Goal: Task Accomplishment & Management: Use online tool/utility

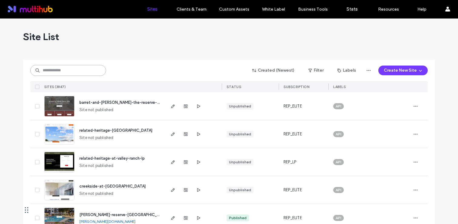
click at [82, 70] on input at bounding box center [68, 70] width 76 height 11
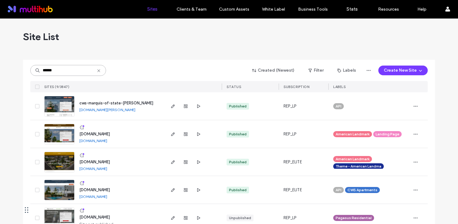
type input "******"
click at [97, 69] on icon at bounding box center [98, 70] width 5 height 5
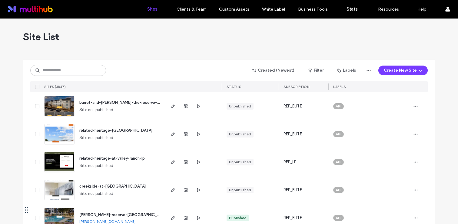
click at [77, 76] on div "Created (Newest) Filter Labels Create New Site SITES (3847) STATUS SUBSCRIPTION…" at bounding box center [229, 76] width 398 height 32
click at [68, 73] on input at bounding box center [68, 70] width 76 height 11
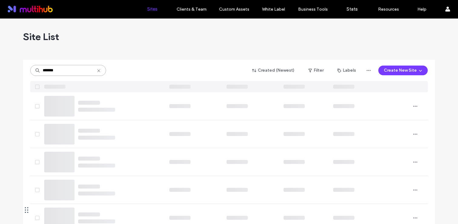
type input "*******"
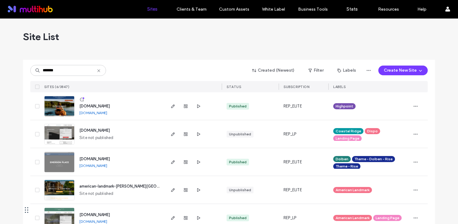
click at [106, 104] on span "www.uplandatemerson.com" at bounding box center [94, 106] width 31 height 5
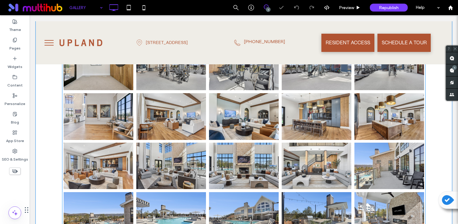
scroll to position [228, 0]
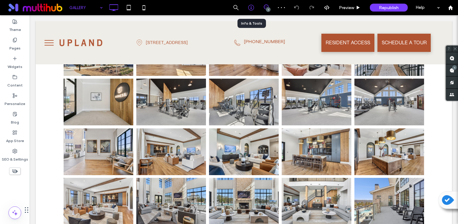
click at [252, 5] on icon at bounding box center [251, 8] width 6 height 6
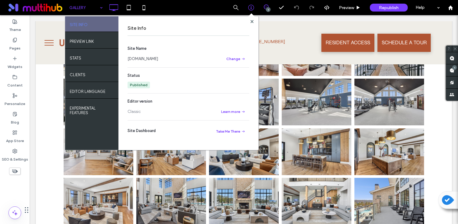
click at [154, 57] on link "www.uplandatemerson.com" at bounding box center [143, 59] width 31 height 6
click at [251, 18] on span at bounding box center [252, 17] width 6 height 6
click at [250, 20] on use at bounding box center [251, 21] width 3 height 3
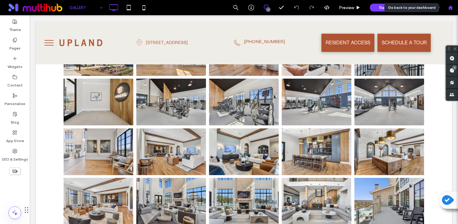
click at [450, 6] on use at bounding box center [450, 7] width 5 height 5
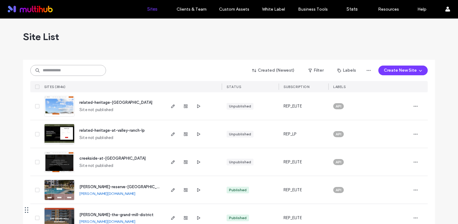
click at [85, 65] on input at bounding box center [68, 70] width 76 height 11
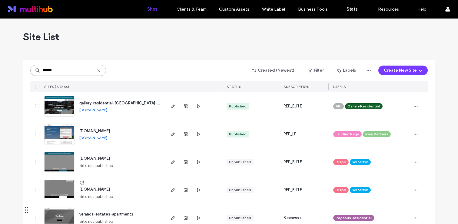
type input "******"
click at [98, 102] on span "gallery-residential-[GEOGRAPHIC_DATA]-at-[GEOGRAPHIC_DATA]" at bounding box center [141, 103] width 124 height 5
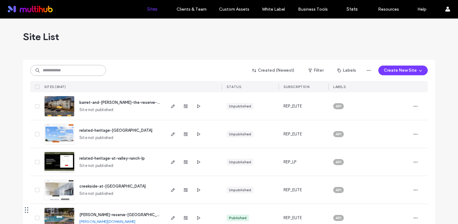
click at [70, 69] on input at bounding box center [68, 70] width 76 height 11
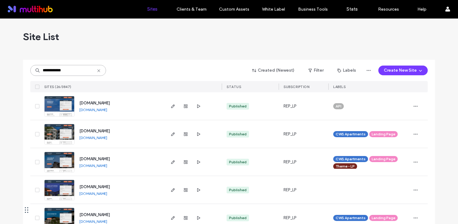
type input "**********"
click at [110, 101] on span "rentnow.marquisatchandler.com" at bounding box center [94, 103] width 31 height 5
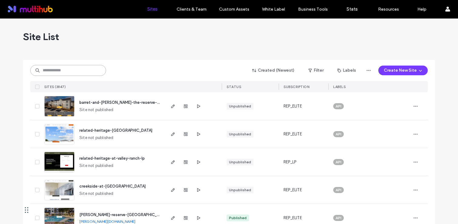
click at [77, 69] on input at bounding box center [68, 70] width 76 height 11
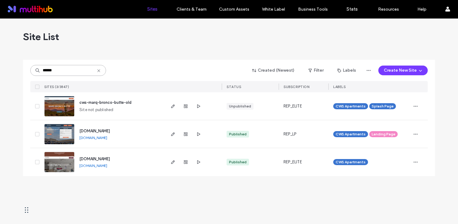
type input "******"
click at [110, 158] on span "www.marqbroncobutte.com" at bounding box center [94, 158] width 31 height 5
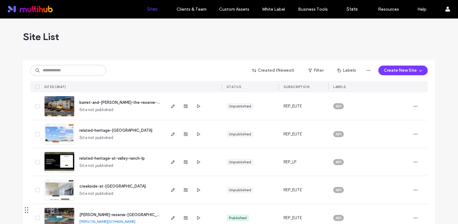
click at [82, 76] on div "Created (Newest) Filter Labels Create New Site SITES (3847) STATUS SUBSCRIPTION…" at bounding box center [229, 76] width 398 height 32
click at [74, 72] on input at bounding box center [68, 70] width 76 height 11
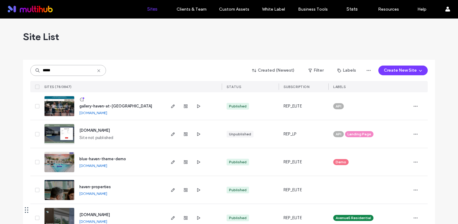
type input "*****"
click at [102, 105] on span "gallery-haven-at-[GEOGRAPHIC_DATA]" at bounding box center [115, 106] width 73 height 5
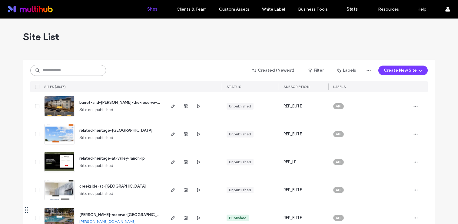
click at [83, 69] on input at bounding box center [68, 70] width 76 height 11
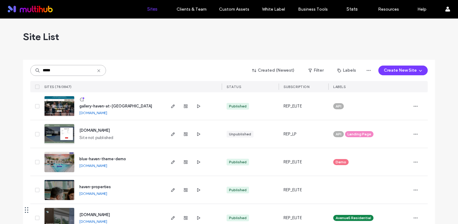
type input "*****"
click at [113, 105] on span "gallery-haven-at-[GEOGRAPHIC_DATA]" at bounding box center [115, 106] width 73 height 5
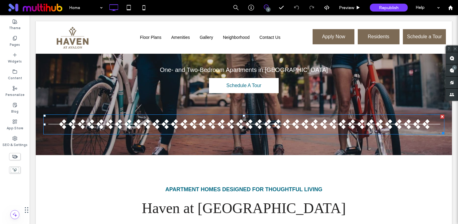
scroll to position [112, 0]
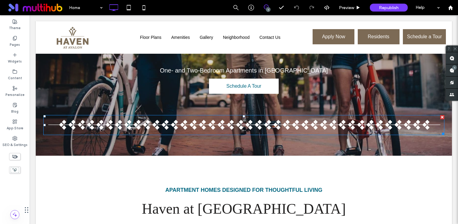
click at [136, 118] on img at bounding box center [243, 125] width 401 height 20
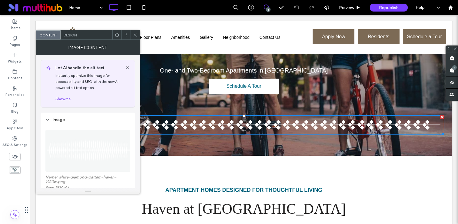
click at [135, 37] on icon at bounding box center [135, 35] width 5 height 5
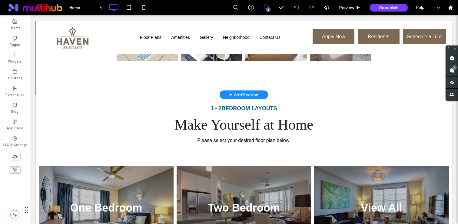
scroll to position [401, 0]
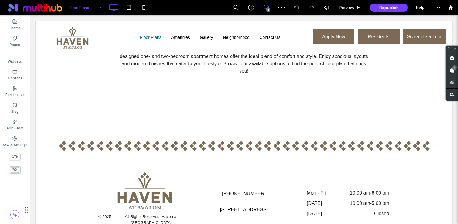
scroll to position [94, 0]
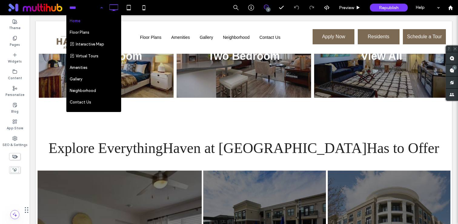
click at [195, 3] on div "Home Floor Plans Interactive Map Virtual Tours Amenities Gallery Neighborhood C…" at bounding box center [262, 7] width 392 height 15
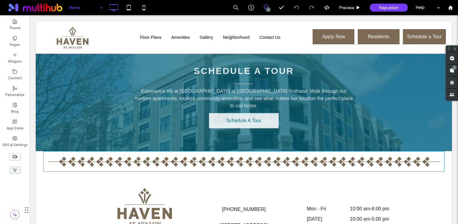
scroll to position [1104, 0]
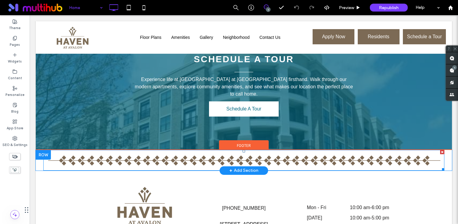
click at [93, 150] on img at bounding box center [243, 160] width 401 height 21
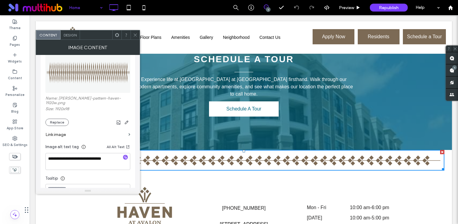
scroll to position [106, 0]
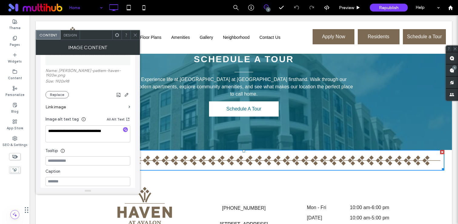
click at [135, 33] on icon at bounding box center [135, 35] width 5 height 5
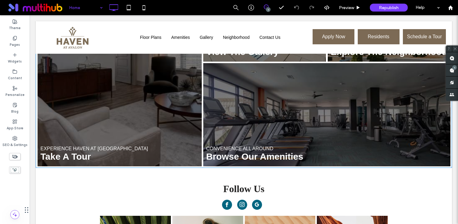
scroll to position [860, 0]
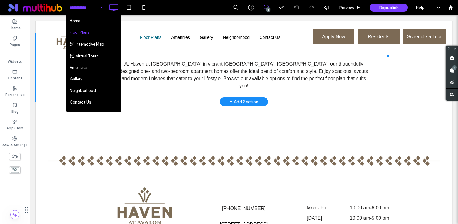
scroll to position [208, 0]
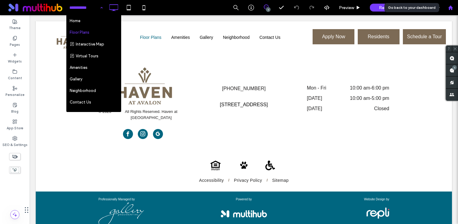
click at [453, 7] on div at bounding box center [450, 7] width 15 height 5
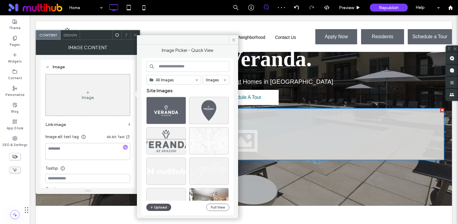
click at [162, 206] on button "Upload" at bounding box center [158, 206] width 25 height 7
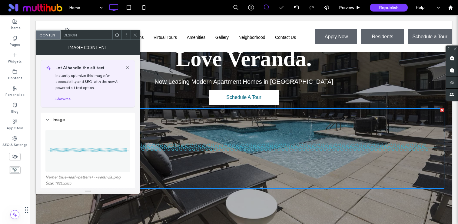
click at [135, 33] on icon at bounding box center [135, 35] width 5 height 5
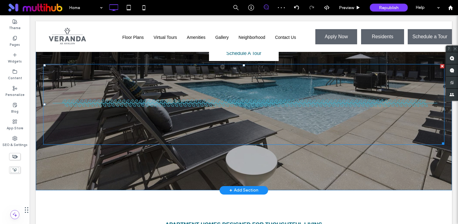
scroll to position [122, 0]
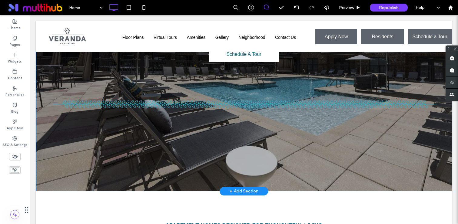
click at [285, 184] on div at bounding box center [244, 60] width 416 height 261
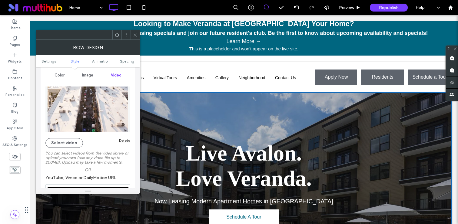
scroll to position [75, 0]
click at [84, 79] on div "Image" at bounding box center [88, 75] width 28 height 13
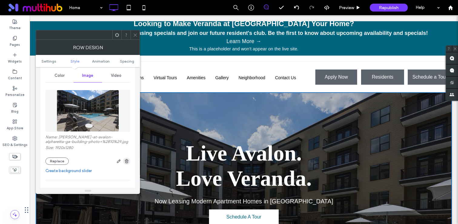
click at [124, 162] on span "button" at bounding box center [126, 160] width 7 height 7
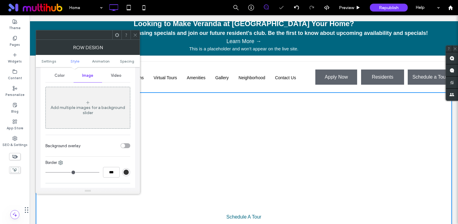
click at [133, 35] on icon at bounding box center [135, 35] width 5 height 5
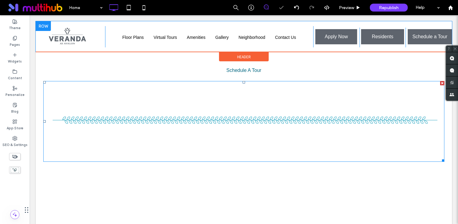
scroll to position [120, 0]
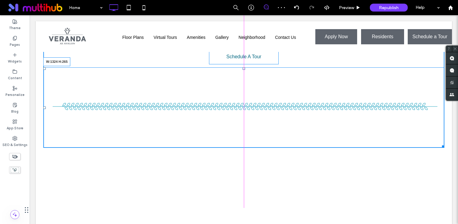
drag, startPoint x: 442, startPoint y: 145, endPoint x: 445, endPoint y: 125, distance: 19.7
click at [445, 125] on div "Live Avalon. Love Veranda. Now Leasing Modern Apartment Homes in Alpharetta Sch…" at bounding box center [244, 62] width 416 height 261
drag, startPoint x: 244, startPoint y: 68, endPoint x: 245, endPoint y: 82, distance: 14.0
click at [245, 70] on div at bounding box center [244, 68] width 2 height 2
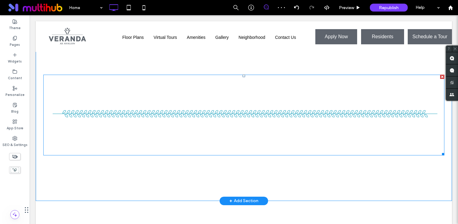
scroll to position [126, 0]
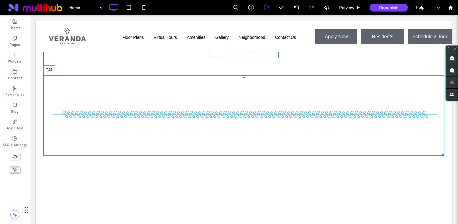
drag, startPoint x: 243, startPoint y: 76, endPoint x: 244, endPoint y: 68, distance: 7.9
click at [244, 75] on div at bounding box center [244, 76] width 2 height 2
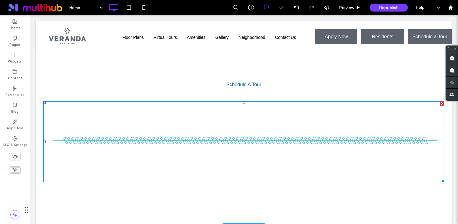
scroll to position [83, 0]
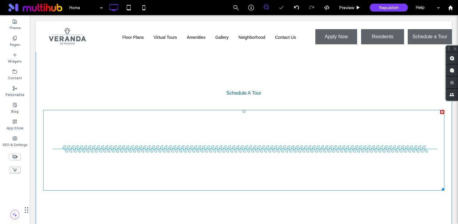
click at [131, 152] on img at bounding box center [243, 150] width 401 height 80
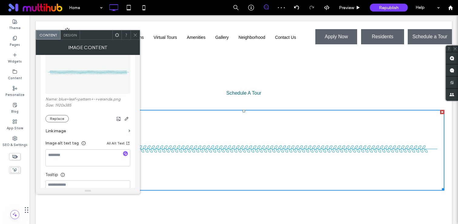
scroll to position [84, 0]
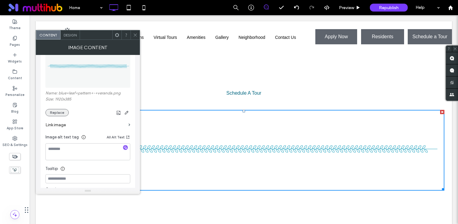
click at [55, 112] on button "Replace" at bounding box center [56, 112] width 23 height 7
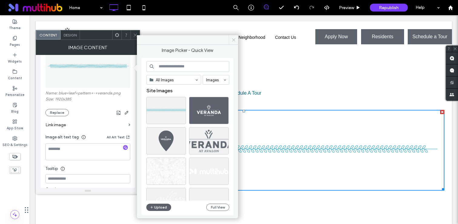
click at [232, 41] on icon at bounding box center [234, 40] width 5 height 5
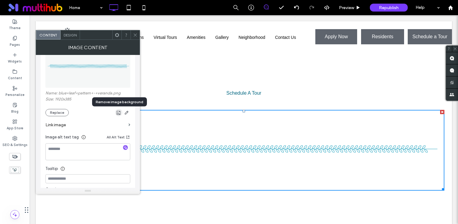
click at [119, 113] on icon "button" at bounding box center [118, 112] width 5 height 5
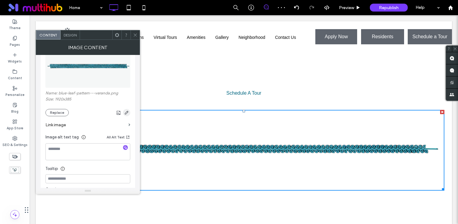
click at [126, 112] on icon "button" at bounding box center [126, 112] width 5 height 5
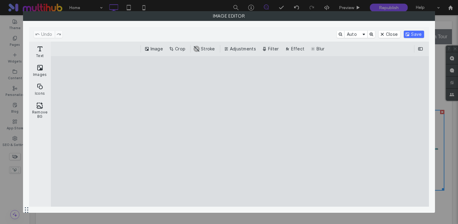
click at [184, 53] on div "Image Crop #ABABAB Stroke Adjustments Filter Effect Blur" at bounding box center [240, 49] width 379 height 15
click at [173, 49] on button "Crop" at bounding box center [178, 48] width 20 height 7
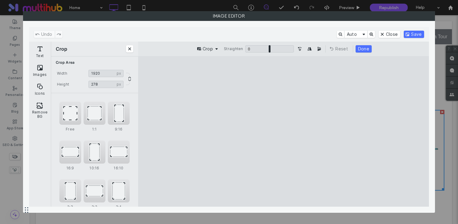
drag, startPoint x: 411, startPoint y: 158, endPoint x: 415, endPoint y: 143, distance: 15.1
click at [284, 131] on cesdk-canvas "Editor canvas" at bounding box center [284, 131] width 0 height 0
drag, startPoint x: 414, startPoint y: 114, endPoint x: 415, endPoint y: 129, distance: 14.6
click at [284, 131] on cesdk-canvas "Editor canvas" at bounding box center [284, 131] width 0 height 0
type input "***"
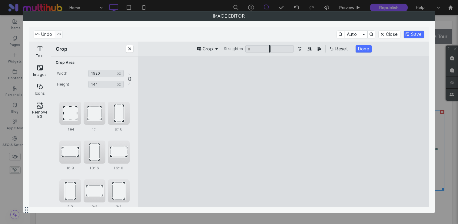
type input "****"
drag, startPoint x: 414, startPoint y: 144, endPoint x: 414, endPoint y: 140, distance: 4.0
click at [284, 131] on cesdk-canvas "Editor canvas" at bounding box center [284, 131] width 0 height 0
type input "***"
click at [284, 131] on cesdk-canvas "Editor canvas" at bounding box center [284, 131] width 0 height 0
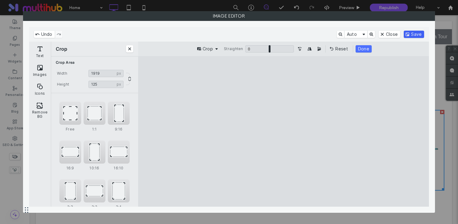
click at [417, 35] on button "Save" at bounding box center [414, 34] width 20 height 7
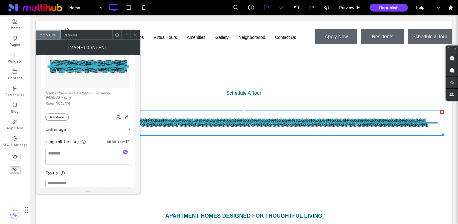
scroll to position [72, 0]
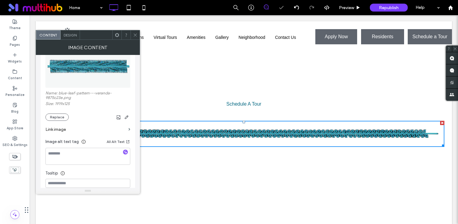
click at [50, 123] on section "Link image" at bounding box center [87, 129] width 85 height 17
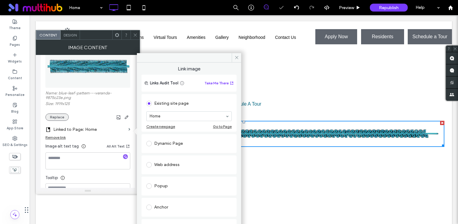
click at [56, 120] on button "Replace" at bounding box center [56, 116] width 23 height 7
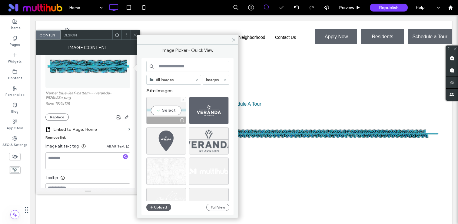
click at [155, 111] on div "Select" at bounding box center [166, 110] width 40 height 27
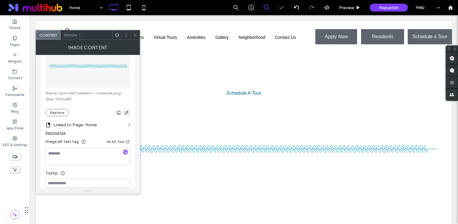
click at [126, 114] on use "button" at bounding box center [127, 113] width 4 height 4
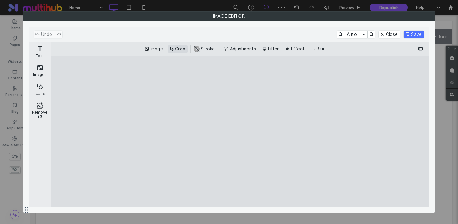
click at [179, 49] on button "Crop" at bounding box center [178, 48] width 20 height 7
click at [179, 49] on div "Image Crop #ABABAB Stroke Adjustments Filter Effect Blur" at bounding box center [240, 48] width 369 height 7
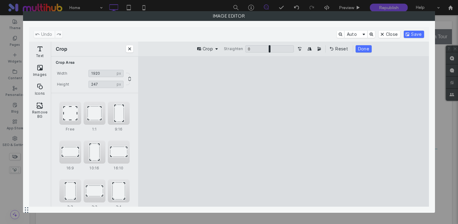
drag, startPoint x: 415, startPoint y: 108, endPoint x: 417, endPoint y: 127, distance: 18.9
click at [284, 131] on cesdk-canvas "Editor canvas" at bounding box center [284, 131] width 0 height 0
drag, startPoint x: 417, startPoint y: 150, endPoint x: 415, endPoint y: 128, distance: 21.9
click at [284, 131] on cesdk-canvas "Editor canvas" at bounding box center [284, 131] width 0 height 0
type input "***"
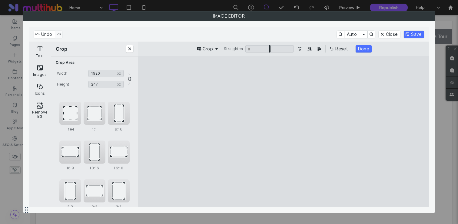
type input "****"
type input "***"
type input "****"
type input "***"
type input "****"
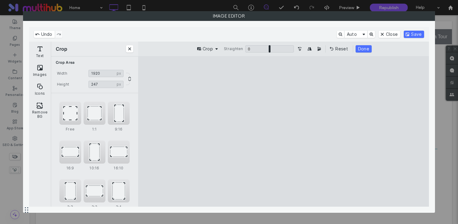
type input "***"
type input "****"
type input "***"
type input "****"
type input "***"
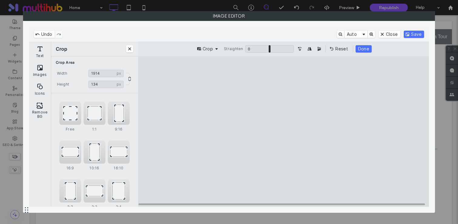
type input "****"
type input "***"
type input "****"
type input "***"
type input "****"
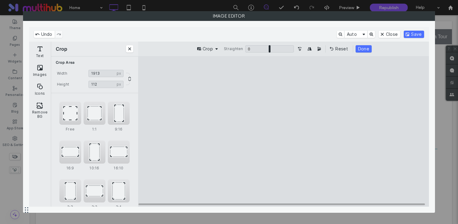
type input "***"
type input "****"
type input "***"
type input "****"
type input "***"
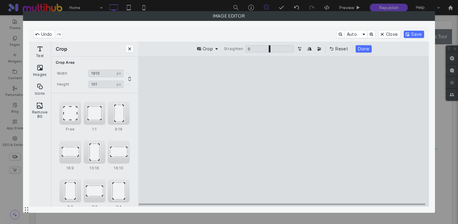
drag, startPoint x: 414, startPoint y: 149, endPoint x: 412, endPoint y: 129, distance: 20.1
click at [284, 131] on cesdk-canvas "Editor canvas" at bounding box center [284, 131] width 0 height 0
click at [411, 36] on button "Save" at bounding box center [414, 34] width 20 height 7
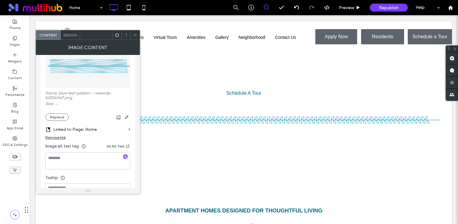
scroll to position [70, 0]
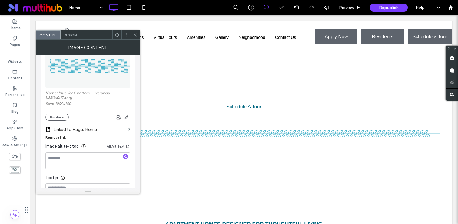
click at [133, 33] on icon at bounding box center [135, 35] width 5 height 5
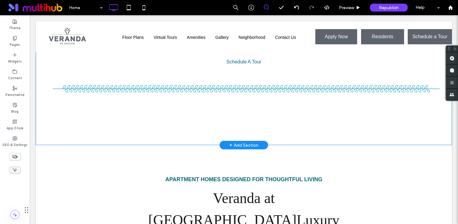
scroll to position [115, 0]
click at [132, 95] on img at bounding box center [243, 88] width 401 height 21
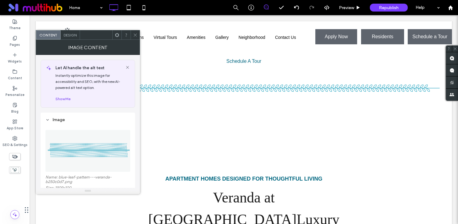
click at [136, 35] on icon at bounding box center [135, 35] width 5 height 5
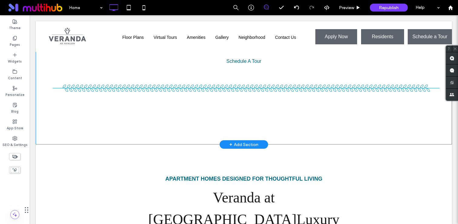
click at [149, 82] on img at bounding box center [243, 88] width 401 height 21
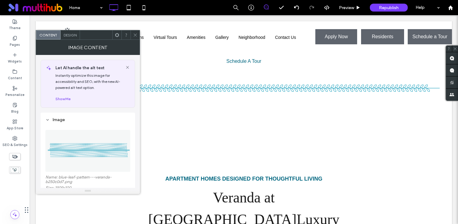
click at [135, 34] on icon at bounding box center [135, 35] width 5 height 5
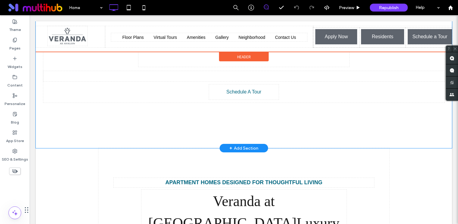
scroll to position [85, 0]
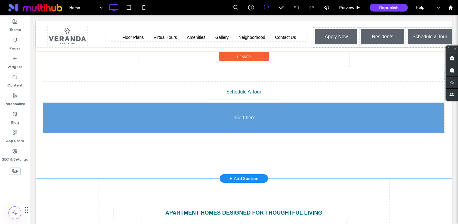
drag, startPoint x: 244, startPoint y: 132, endPoint x: 173, endPoint y: 123, distance: 71.1
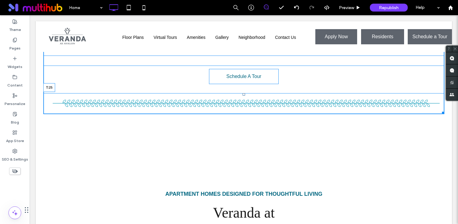
scroll to position [99, 0]
click at [243, 95] on div at bounding box center [244, 95] width 2 height 2
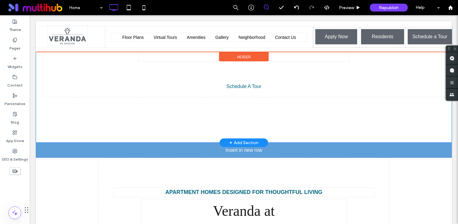
scroll to position [75, 0]
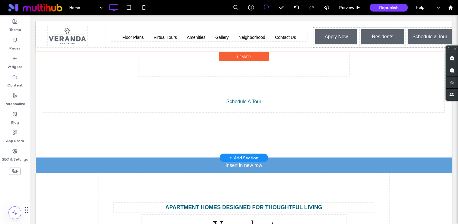
drag, startPoint x: 181, startPoint y: 144, endPoint x: 161, endPoint y: 157, distance: 23.5
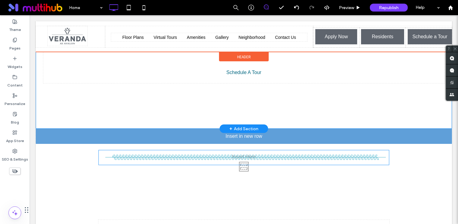
scroll to position [89, 0]
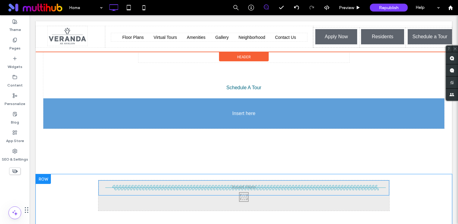
drag, startPoint x: 207, startPoint y: 155, endPoint x: 194, endPoint y: 113, distance: 43.3
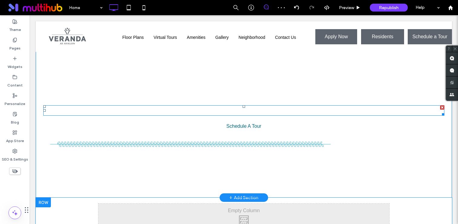
scroll to position [49, 0]
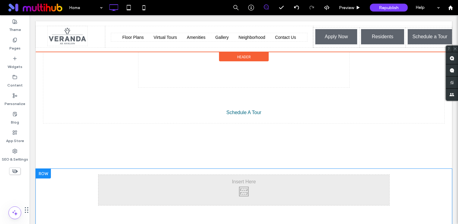
drag, startPoint x: 289, startPoint y: 145, endPoint x: 294, endPoint y: 143, distance: 5.6
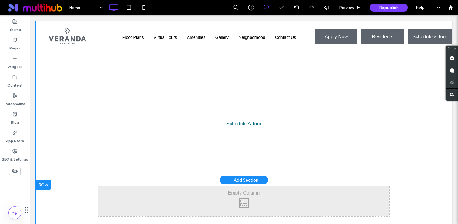
scroll to position [138, 0]
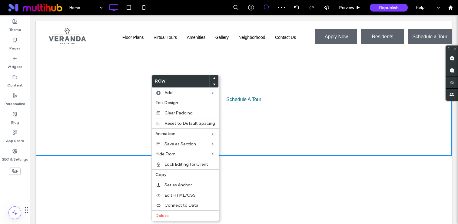
click at [107, 132] on div "Live Avalon. Love Veranda. Now Leasing Modern Apartment Homes in [GEOGRAPHIC_DA…" at bounding box center [244, 65] width 416 height 181
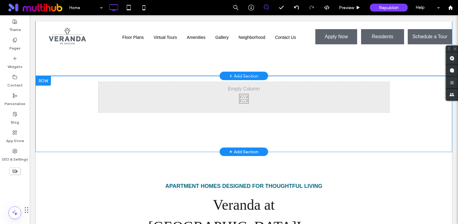
scroll to position [220, 0]
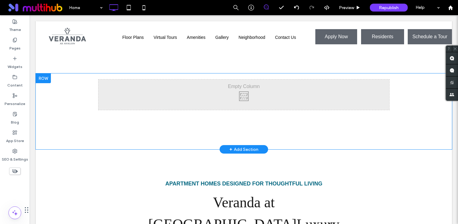
click at [44, 81] on div at bounding box center [43, 78] width 15 height 10
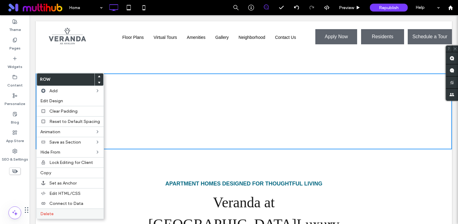
click at [72, 212] on label "Delete" at bounding box center [70, 213] width 60 height 5
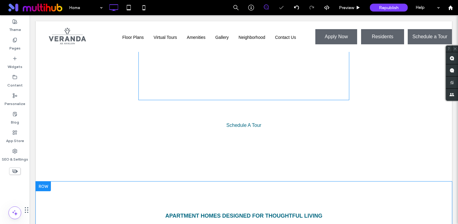
scroll to position [109, 0]
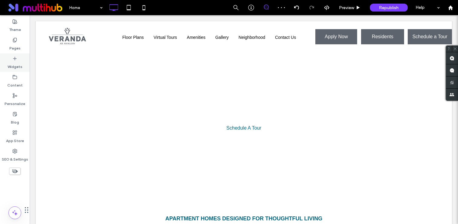
click at [21, 58] on div "Widgets" at bounding box center [15, 62] width 30 height 18
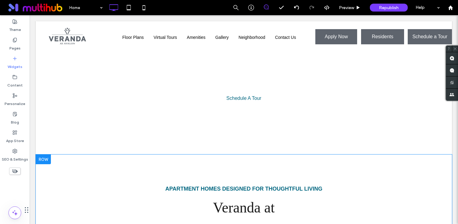
scroll to position [134, 0]
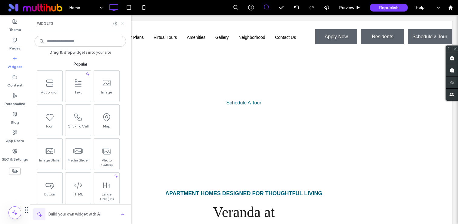
click at [123, 25] on icon at bounding box center [123, 23] width 5 height 5
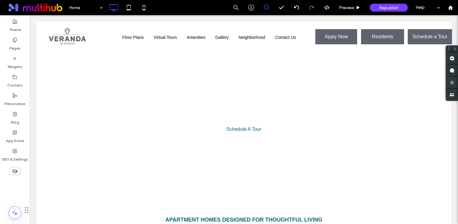
scroll to position [105, 0]
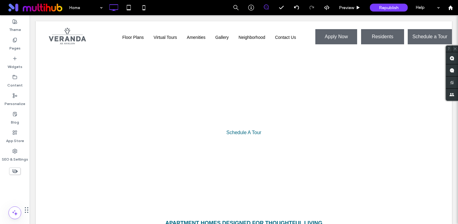
click at [80, 122] on div "Live Avalon. Love Veranda. Now Leasing Modern Apartment Homes in [GEOGRAPHIC_DA…" at bounding box center [243, 98] width 401 height 90
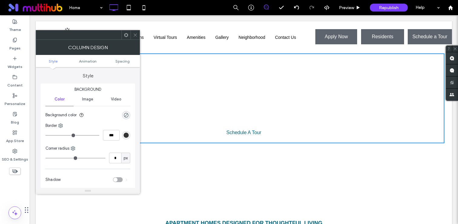
click at [133, 36] on div at bounding box center [135, 34] width 9 height 9
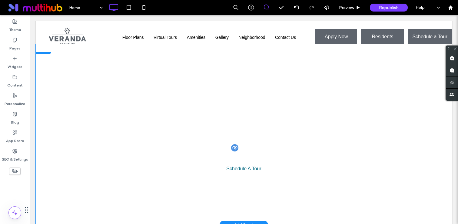
scroll to position [68, 0]
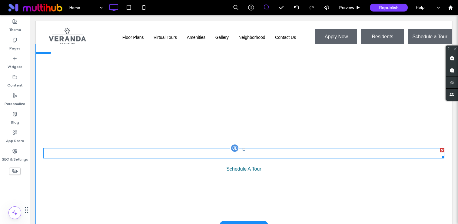
click at [60, 152] on h2 "Now Leasing Modern Apartment Homes in [GEOGRAPHIC_DATA]" at bounding box center [243, 153] width 401 height 9
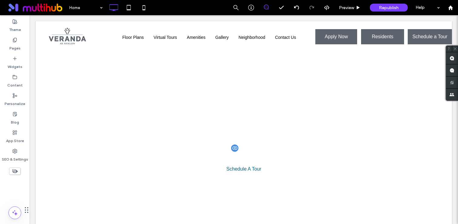
type input "*****"
type input "**"
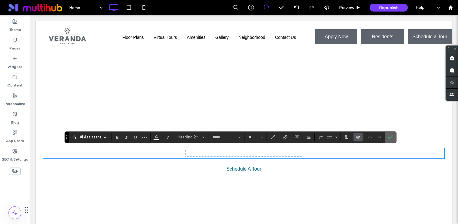
click at [389, 132] on span "Confirm" at bounding box center [389, 137] width 3 height 11
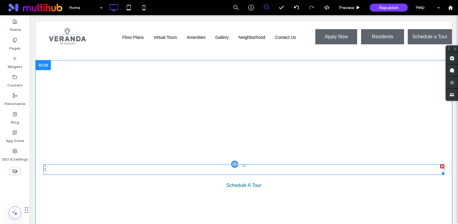
scroll to position [0, 0]
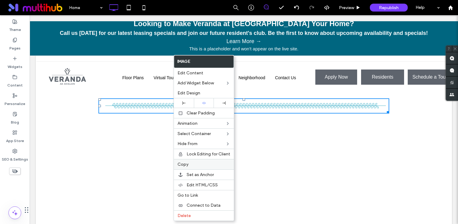
click at [190, 165] on label "Copy" at bounding box center [204, 164] width 53 height 5
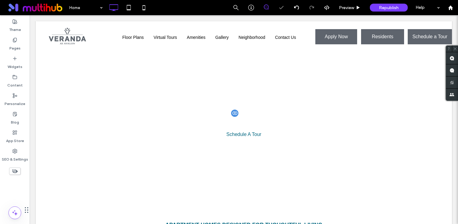
scroll to position [136, 0]
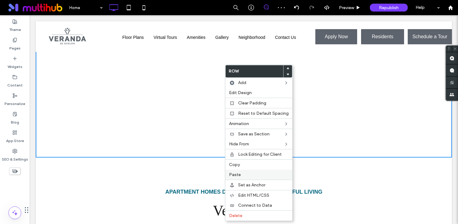
click at [244, 172] on label "Paste" at bounding box center [259, 174] width 60 height 5
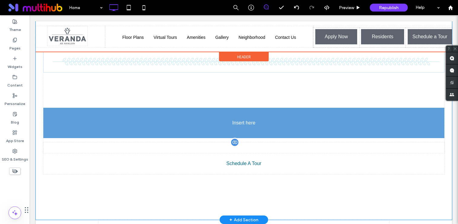
scroll to position [122, 0]
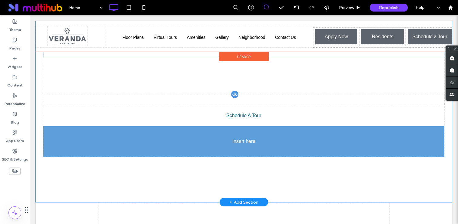
drag, startPoint x: 243, startPoint y: 66, endPoint x: 239, endPoint y: 142, distance: 76.5
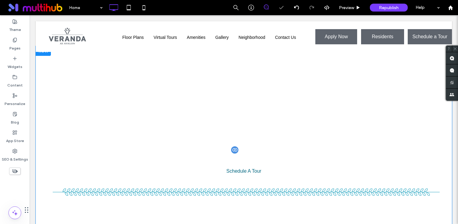
scroll to position [0, 0]
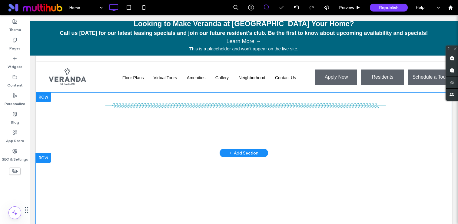
click at [42, 98] on div at bounding box center [43, 97] width 15 height 10
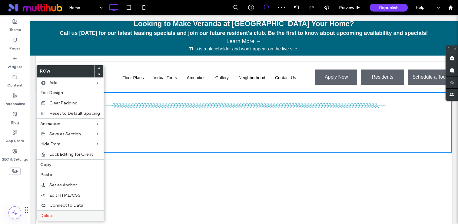
click at [82, 214] on label "Delete" at bounding box center [70, 215] width 60 height 5
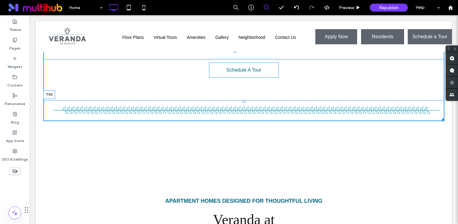
scroll to position [108, 0]
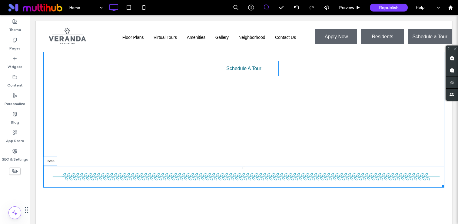
drag, startPoint x: 245, startPoint y: 97, endPoint x: 243, endPoint y: 167, distance: 70.6
click at [243, 167] on div at bounding box center [244, 167] width 2 height 2
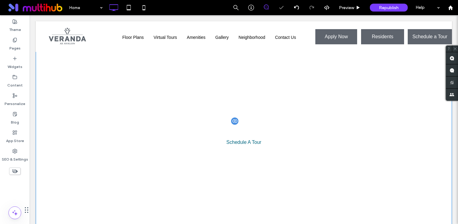
scroll to position [32, 0]
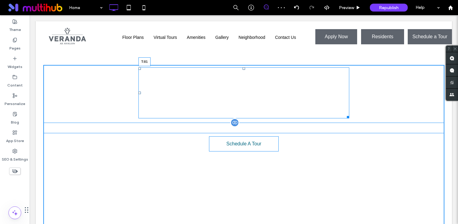
drag, startPoint x: 244, startPoint y: 68, endPoint x: 244, endPoint y: 95, distance: 26.7
click at [244, 70] on div at bounding box center [244, 68] width 2 height 2
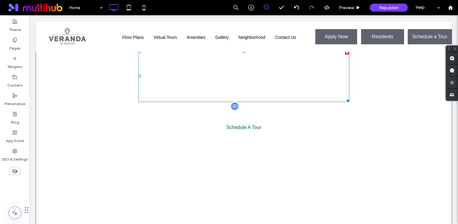
scroll to position [73, 0]
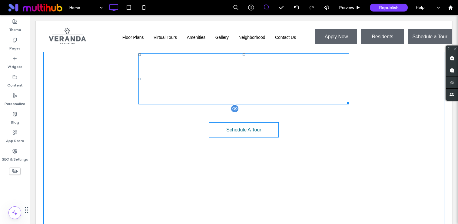
drag, startPoint x: 243, startPoint y: 55, endPoint x: 244, endPoint y: 92, distance: 37.3
click at [244, 56] on div at bounding box center [244, 54] width 2 height 2
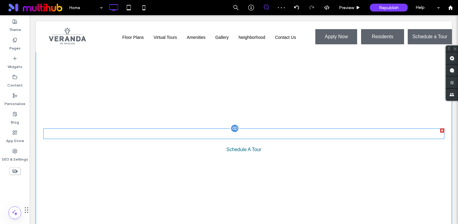
scroll to position [88, 0]
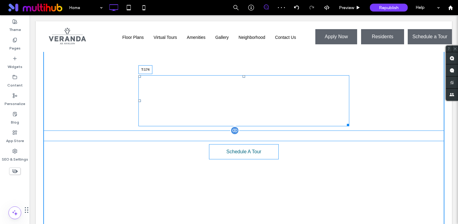
drag, startPoint x: 244, startPoint y: 77, endPoint x: 243, endPoint y: 63, distance: 13.6
click at [243, 75] on div at bounding box center [244, 76] width 2 height 2
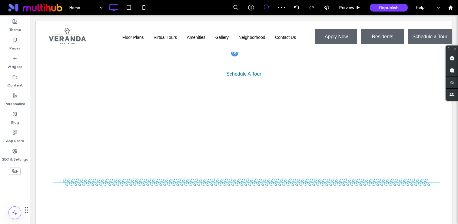
scroll to position [155, 0]
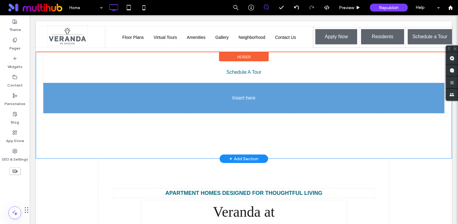
drag, startPoint x: 244, startPoint y: 171, endPoint x: 274, endPoint y: 182, distance: 31.5
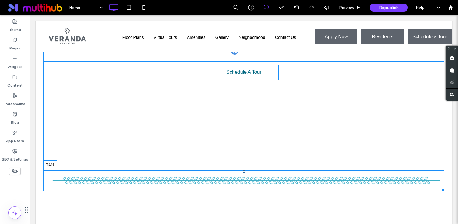
drag, startPoint x: 244, startPoint y: 170, endPoint x: 245, endPoint y: 127, distance: 43.0
click at [245, 170] on div at bounding box center [244, 171] width 2 height 2
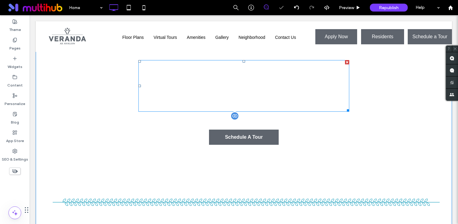
scroll to position [87, 0]
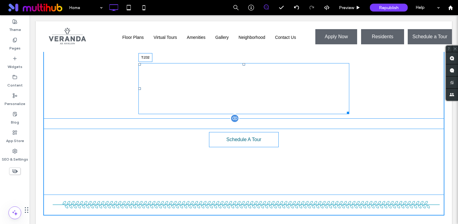
drag, startPoint x: 243, startPoint y: 65, endPoint x: 243, endPoint y: 82, distance: 17.3
click at [243, 65] on div at bounding box center [244, 64] width 2 height 2
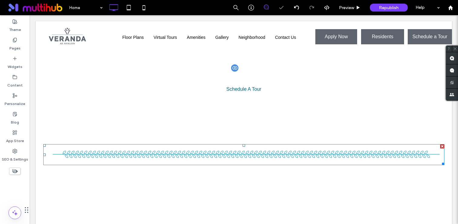
scroll to position [163, 0]
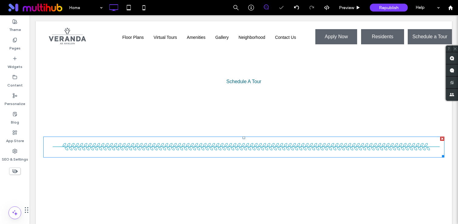
click at [244, 138] on img at bounding box center [243, 146] width 401 height 21
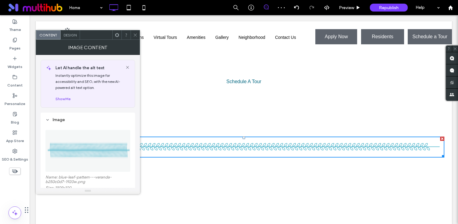
click at [133, 35] on icon at bounding box center [135, 35] width 5 height 5
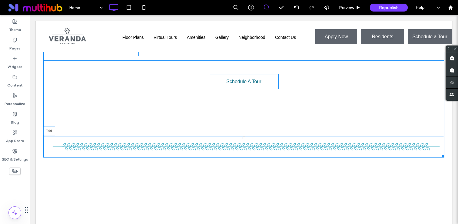
drag, startPoint x: 243, startPoint y: 137, endPoint x: 241, endPoint y: 117, distance: 19.5
click at [241, 136] on div "T:91" at bounding box center [243, 146] width 401 height 21
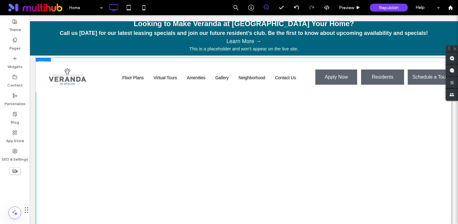
scroll to position [0, 0]
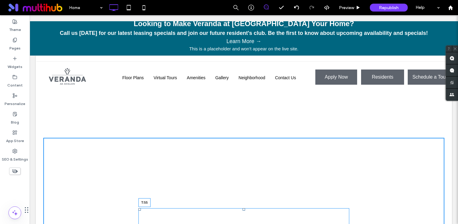
drag, startPoint x: 244, startPoint y: 209, endPoint x: 245, endPoint y: 156, distance: 53.3
click at [245, 208] on div at bounding box center [244, 209] width 2 height 2
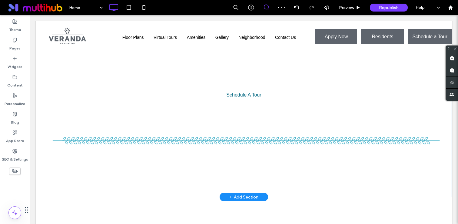
scroll to position [97, 0]
click at [127, 185] on div "**********" at bounding box center [244, 75] width 416 height 241
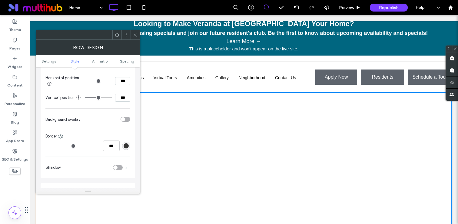
scroll to position [260, 0]
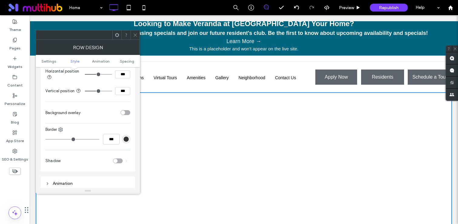
click at [125, 113] on div "toggle" at bounding box center [123, 112] width 4 height 4
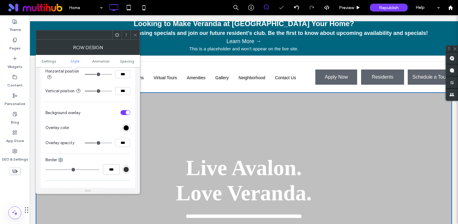
click at [135, 32] on span at bounding box center [135, 34] width 5 height 9
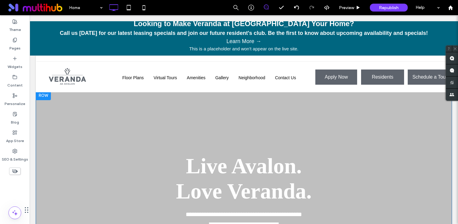
scroll to position [0, 0]
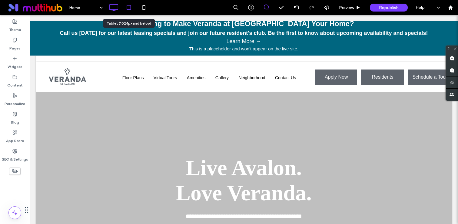
click at [129, 5] on icon at bounding box center [129, 8] width 12 height 12
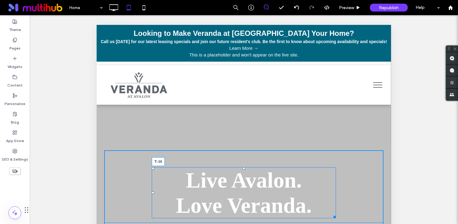
drag, startPoint x: 244, startPoint y: 168, endPoint x: 242, endPoint y: 146, distance: 21.9
click at [242, 167] on div "Live Avalon. Love Veranda. T:-16" at bounding box center [244, 192] width 184 height 51
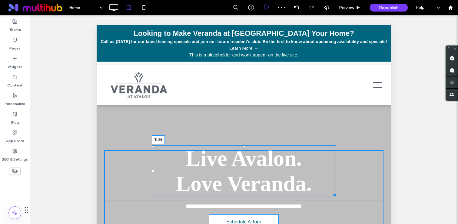
drag, startPoint x: 245, startPoint y: 146, endPoint x: 245, endPoint y: 143, distance: 3.3
click at [245, 145] on div at bounding box center [244, 146] width 2 height 2
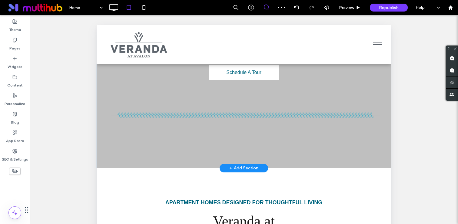
scroll to position [106, 0]
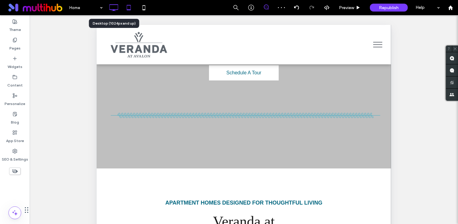
click at [115, 10] on icon at bounding box center [114, 8] width 12 height 12
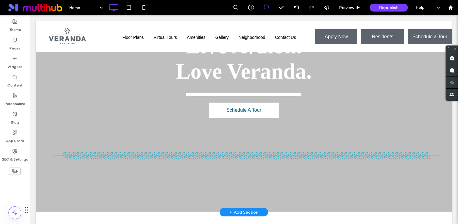
scroll to position [52, 0]
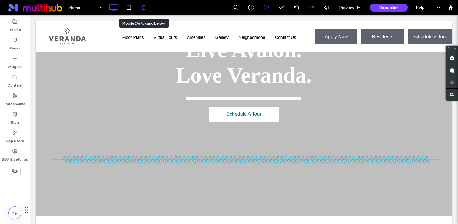
click at [142, 11] on icon at bounding box center [144, 8] width 12 height 12
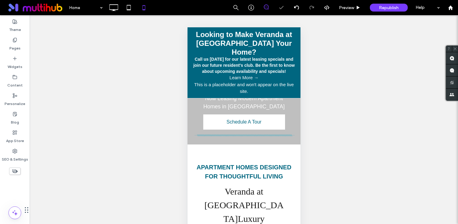
scroll to position [0, 0]
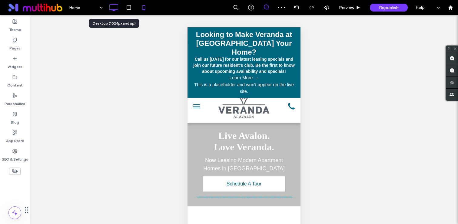
click at [112, 5] on icon at bounding box center [114, 8] width 12 height 12
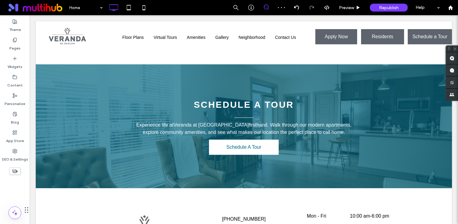
scroll to position [1136, 0]
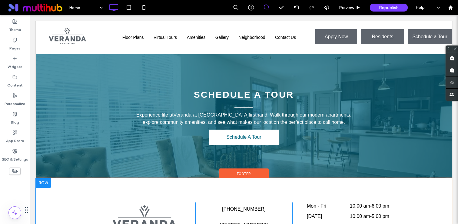
click at [43, 178] on div at bounding box center [43, 183] width 15 height 10
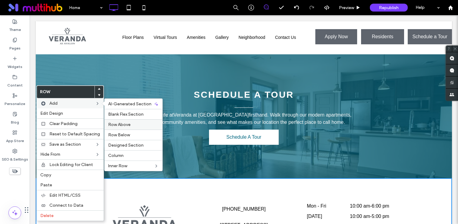
click at [127, 128] on div "Row Above" at bounding box center [134, 124] width 58 height 10
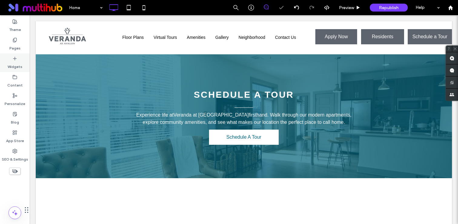
click at [15, 58] on use at bounding box center [14, 58] width 3 height 3
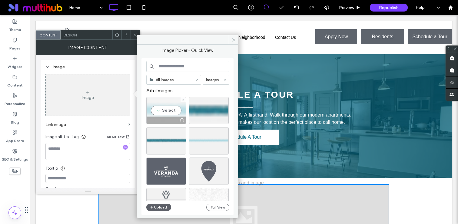
click at [171, 116] on div "Select" at bounding box center [166, 110] width 40 height 27
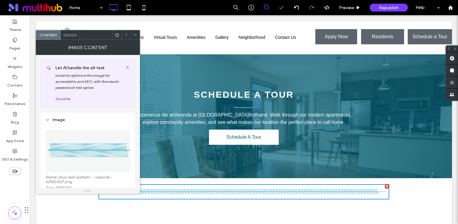
click at [134, 29] on div "${text} Floor Plans Virtual Tours Amenities Gallery Neighborhood Contact Us Cli…" at bounding box center [209, 36] width 208 height 21
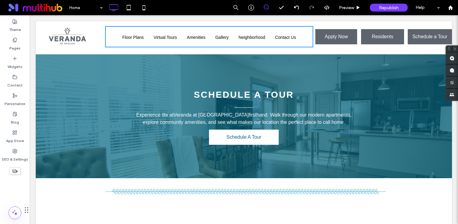
click at [371, 184] on img at bounding box center [243, 191] width 291 height 15
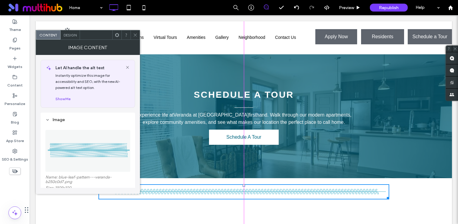
drag, startPoint x: 388, startPoint y: 125, endPoint x: 428, endPoint y: 120, distance: 40.9
click at [428, 178] on div "Click To Paste Click To Paste W:960 H:50 + Add Section" at bounding box center [244, 208] width 416 height 61
click at [68, 34] on span "Design" at bounding box center [70, 35] width 13 height 5
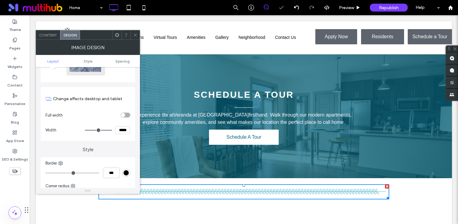
scroll to position [58, 0]
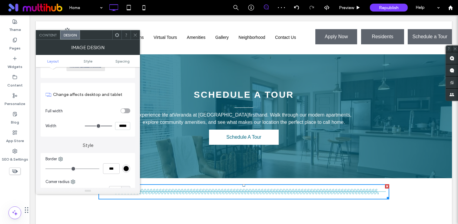
type input "*****"
drag, startPoint x: 109, startPoint y: 124, endPoint x: 140, endPoint y: 122, distance: 31.0
click at [112, 125] on input "range" at bounding box center [98, 125] width 27 height 1
click at [126, 110] on div "toggle" at bounding box center [126, 110] width 10 height 5
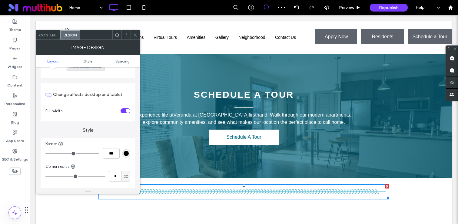
click at [126, 110] on div "toggle" at bounding box center [128, 111] width 4 height 4
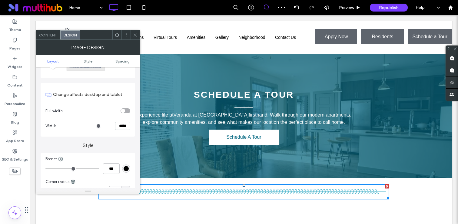
click at [136, 33] on icon at bounding box center [135, 35] width 5 height 5
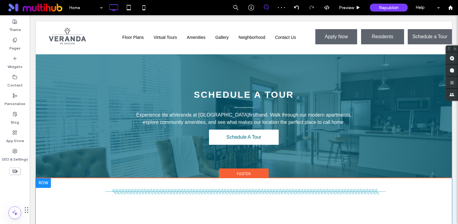
click at [62, 178] on div "Click To Paste Click To Paste + Add Section" at bounding box center [244, 208] width 416 height 61
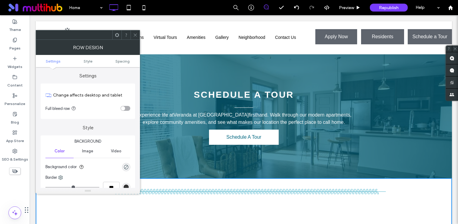
click at [127, 109] on div "toggle" at bounding box center [126, 108] width 10 height 5
click at [127, 109] on div "toggle" at bounding box center [128, 108] width 4 height 4
click at [133, 38] on span at bounding box center [135, 34] width 5 height 9
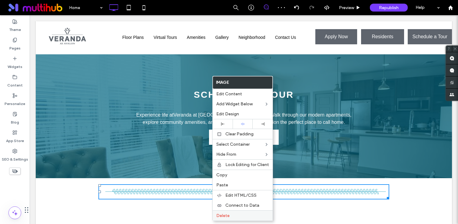
click at [231, 214] on label "Delete" at bounding box center [242, 215] width 53 height 5
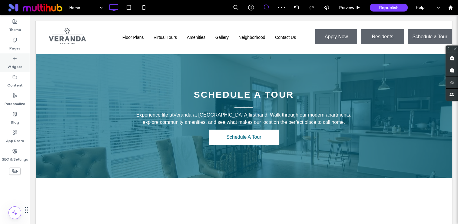
click at [19, 71] on div "Widgets" at bounding box center [15, 62] width 30 height 18
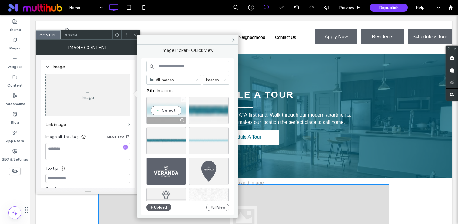
click at [174, 115] on div "Select" at bounding box center [166, 110] width 40 height 27
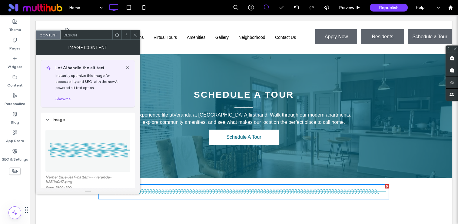
click at [135, 33] on icon at bounding box center [135, 35] width 5 height 5
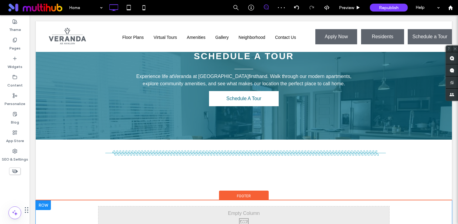
scroll to position [1174, 0]
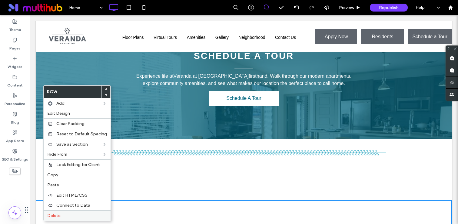
click at [80, 216] on label "Delete" at bounding box center [77, 215] width 60 height 5
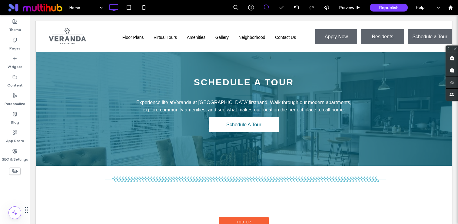
scroll to position [1147, 0]
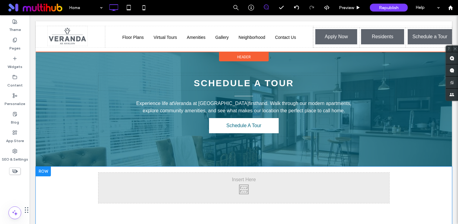
drag, startPoint x: 232, startPoint y: 104, endPoint x: 219, endPoint y: 181, distance: 78.4
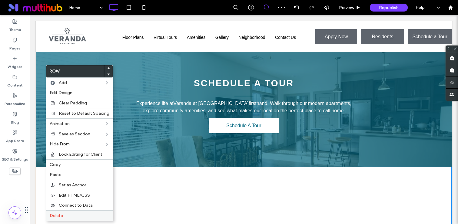
click at [106, 216] on label "Delete" at bounding box center [80, 215] width 60 height 5
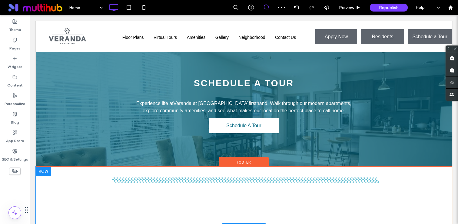
scroll to position [1169, 0]
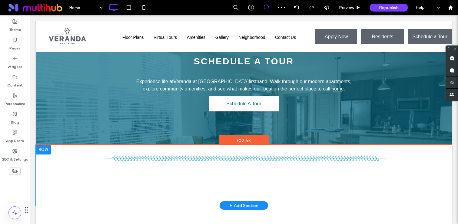
click at [64, 145] on div "Click To Paste Click To Paste + Add Section" at bounding box center [244, 175] width 416 height 61
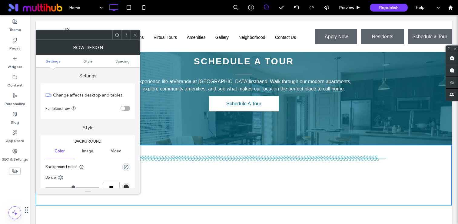
click at [131, 35] on div at bounding box center [135, 34] width 9 height 9
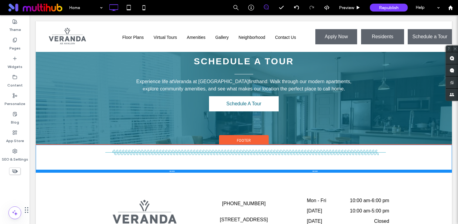
drag, startPoint x: 340, startPoint y: 131, endPoint x: 343, endPoint y: 92, distance: 39.2
click at [343, 169] on div at bounding box center [244, 170] width 416 height 3
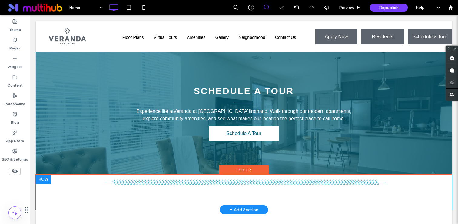
scroll to position [1138, 0]
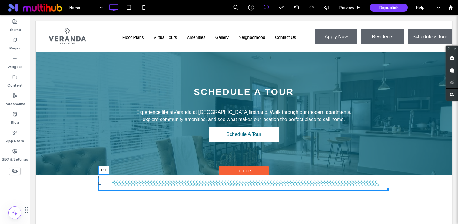
drag, startPoint x: 101, startPoint y: 110, endPoint x: 60, endPoint y: 110, distance: 40.9
click at [60, 175] on div "Click To Paste Click To Paste L:0 + Add Section" at bounding box center [244, 192] width 416 height 35
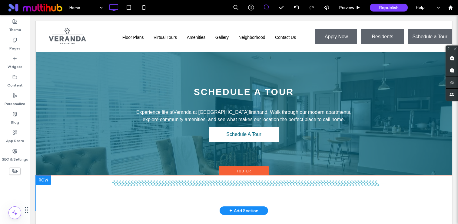
click at [80, 175] on div "Click To Paste Click To Paste + Add Section" at bounding box center [244, 192] width 416 height 35
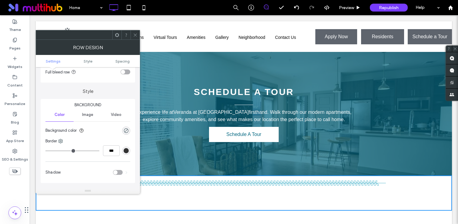
scroll to position [0, 0]
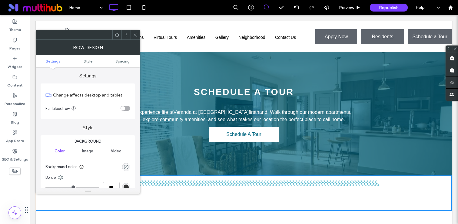
click at [125, 55] on ul "Settings Style Spacing" at bounding box center [88, 61] width 104 height 12
click ul "Settings Style Spacing"
click span "Spacing"
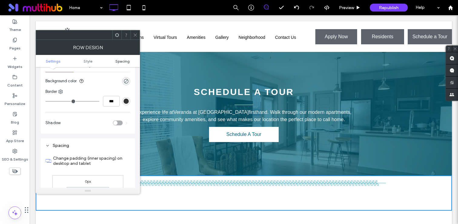
click span "Spacing"
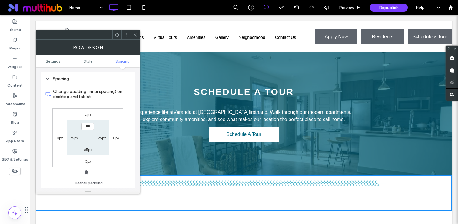
scroll to position [152, 0]
click label "25px"
type input "**"
type input "*"
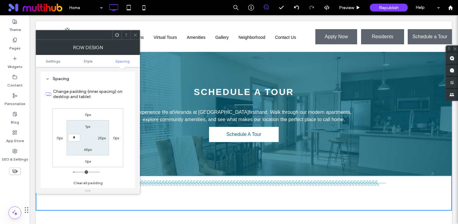
type input "***"
click label "25px"
type input "**"
type input "*"
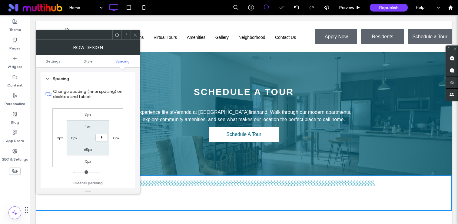
type input "***"
click div "0px 0px 0px 0px 1px *** 65px 0px"
click icon
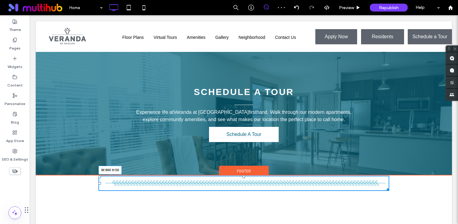
click at [417, 175] on div "Click To Paste Click To Paste W:960 H:50 + Add Section" at bounding box center [244, 192] width 416 height 35
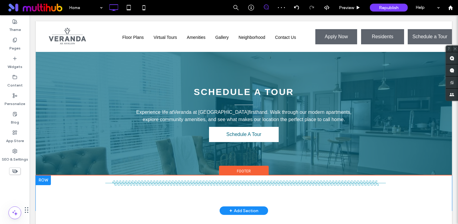
click at [65, 175] on div "Click To Paste Click To Paste + Add Section" at bounding box center [244, 192] width 416 height 35
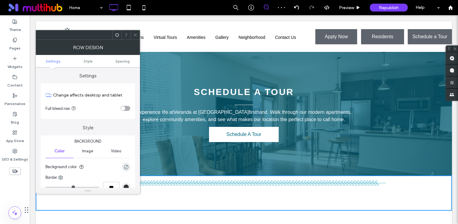
click at [127, 106] on div "toggle" at bounding box center [126, 108] width 10 height 5
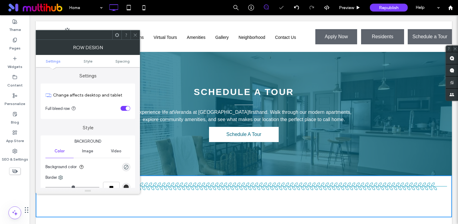
click at [135, 37] on icon at bounding box center [135, 35] width 5 height 5
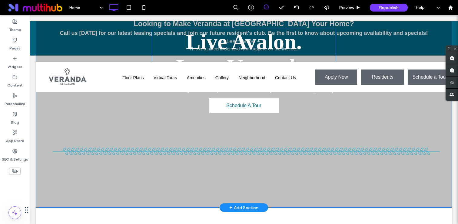
scroll to position [103, 0]
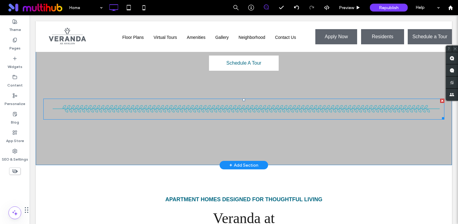
click at [270, 109] on img at bounding box center [243, 108] width 401 height 21
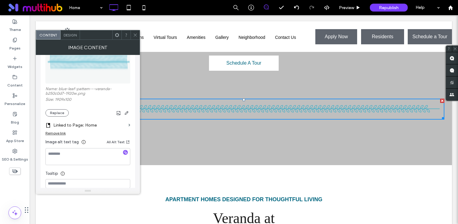
scroll to position [93, 0]
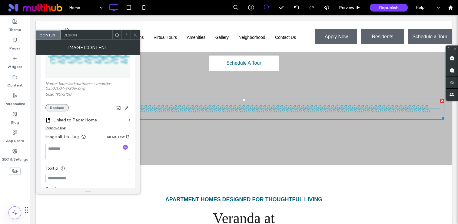
click at [55, 108] on button "Replace" at bounding box center [56, 107] width 23 height 7
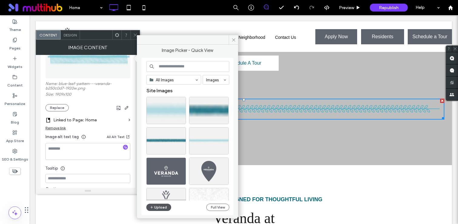
click at [154, 205] on button "Upload" at bounding box center [158, 206] width 25 height 7
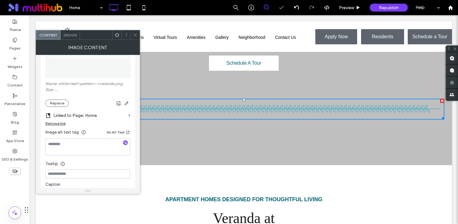
scroll to position [112, 0]
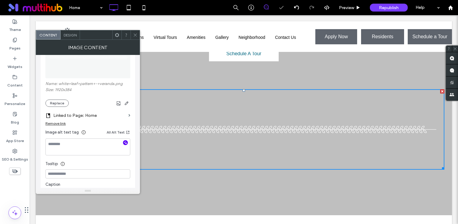
click at [126, 143] on icon "button" at bounding box center [125, 142] width 4 height 4
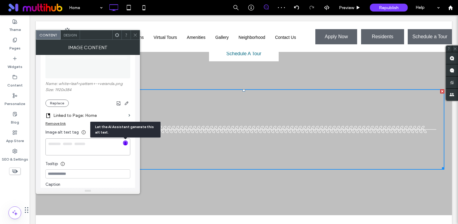
type textarea "**********"
click at [136, 34] on use at bounding box center [135, 34] width 3 height 3
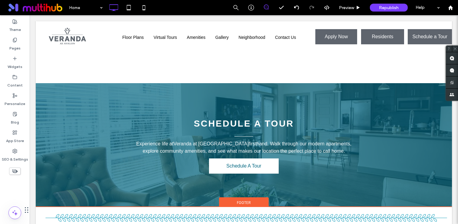
scroll to position [1159, 0]
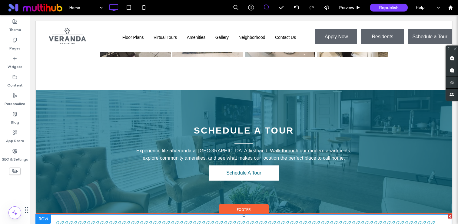
click at [221, 214] on img at bounding box center [244, 225] width 416 height 22
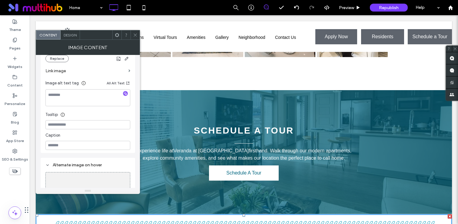
scroll to position [147, 0]
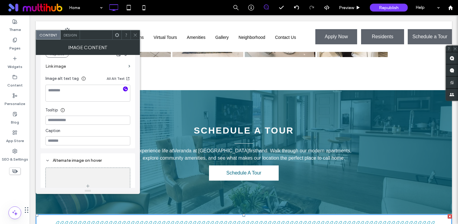
click at [126, 91] on icon "button" at bounding box center [125, 89] width 4 height 4
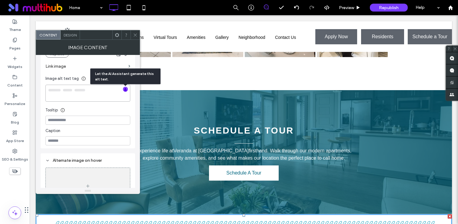
type textarea "**********"
click at [135, 34] on icon at bounding box center [135, 35] width 5 height 5
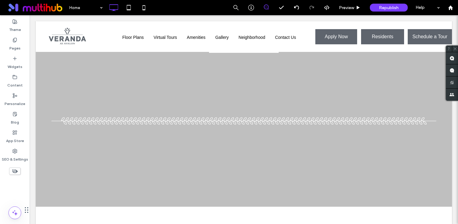
scroll to position [117, 0]
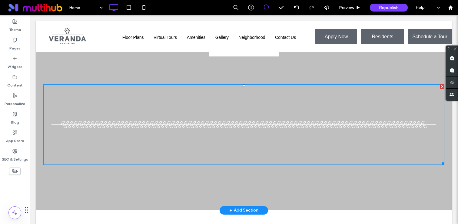
click at [234, 147] on img at bounding box center [243, 124] width 401 height 80
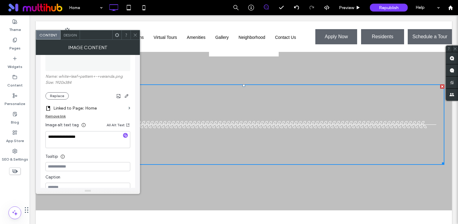
scroll to position [109, 0]
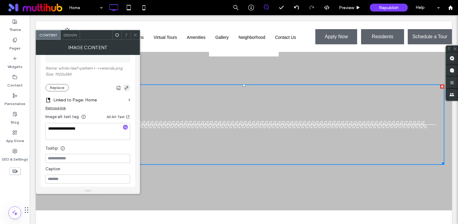
click at [127, 88] on icon "button" at bounding box center [126, 87] width 5 height 5
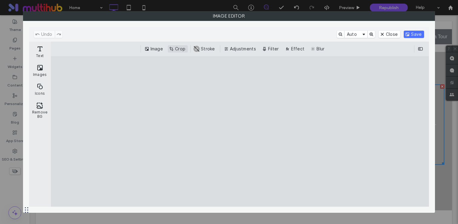
click at [181, 46] on button "Crop" at bounding box center [178, 48] width 20 height 7
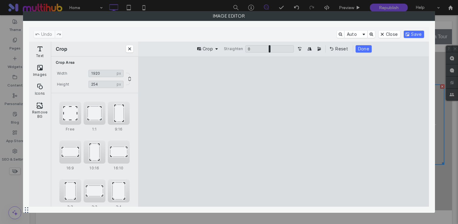
drag, startPoint x: 414, startPoint y: 159, endPoint x: 416, endPoint y: 141, distance: 18.0
click at [284, 131] on cesdk-canvas "Editor canvas" at bounding box center [284, 131] width 0 height 0
type input "***"
drag, startPoint x: 414, startPoint y: 116, endPoint x: 417, endPoint y: 135, distance: 19.3
click at [284, 131] on cesdk-canvas "Editor canvas" at bounding box center [284, 131] width 0 height 0
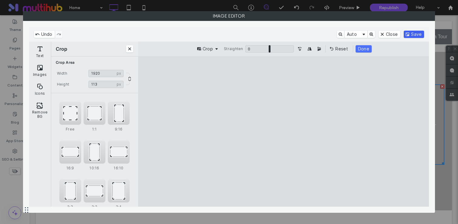
click at [414, 33] on button "Save" at bounding box center [414, 34] width 20 height 7
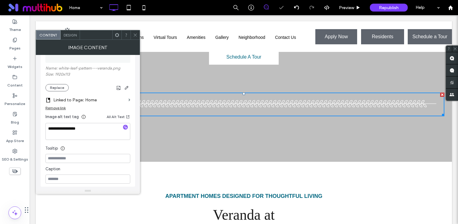
click at [137, 33] on icon at bounding box center [135, 35] width 5 height 5
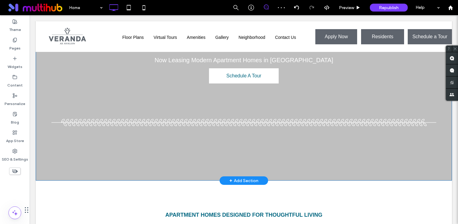
scroll to position [88, 0]
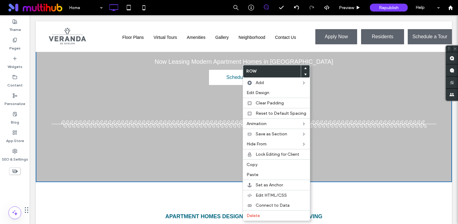
click at [192, 141] on div at bounding box center [244, 72] width 416 height 219
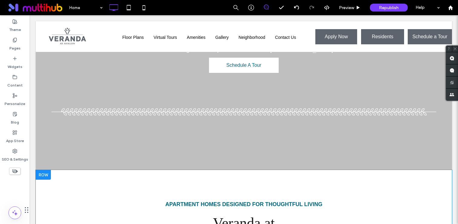
scroll to position [100, 0]
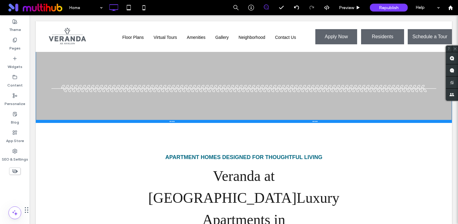
drag, startPoint x: 363, startPoint y: 169, endPoint x: 368, endPoint y: 121, distance: 47.5
click at [368, 121] on div at bounding box center [244, 121] width 416 height 3
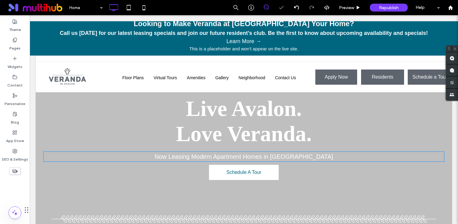
scroll to position [0, 0]
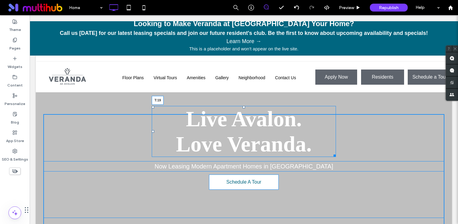
drag, startPoint x: 243, startPoint y: 107, endPoint x: 242, endPoint y: 122, distance: 14.9
click at [242, 122] on div "Live Avalon. Love Veranda. T:19" at bounding box center [244, 131] width 184 height 51
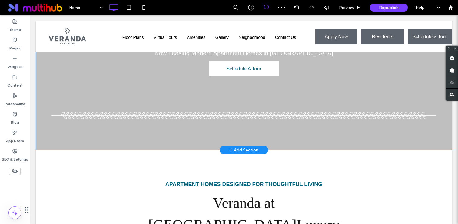
scroll to position [92, 0]
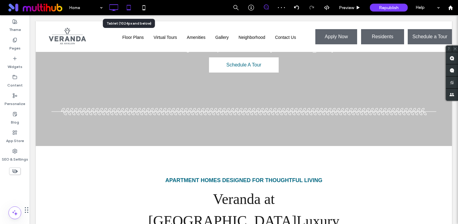
click at [124, 6] on icon at bounding box center [129, 8] width 12 height 12
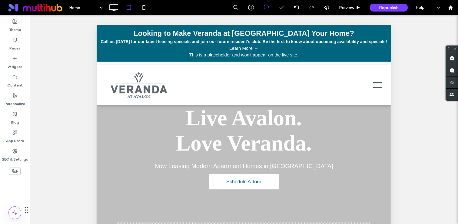
scroll to position [0, 0]
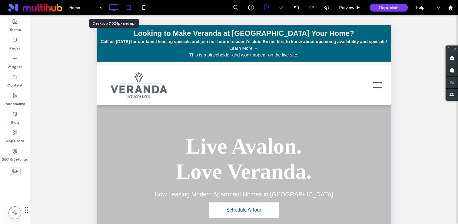
click at [112, 8] on icon at bounding box center [114, 8] width 12 height 12
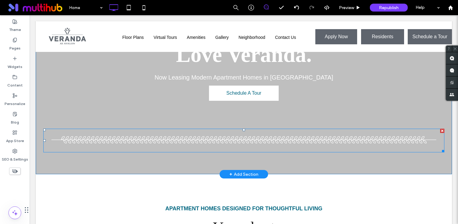
scroll to position [71, 0]
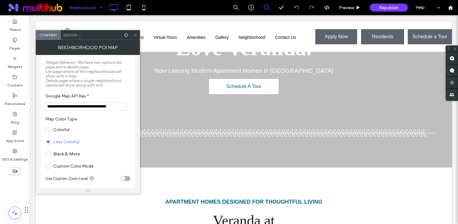
scroll to position [64, 0]
click at [133, 33] on icon at bounding box center [135, 35] width 5 height 5
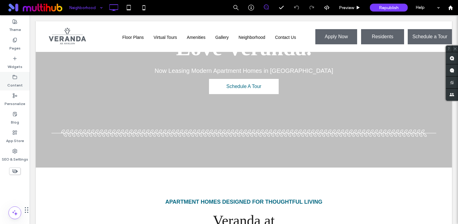
click at [12, 81] on label "Content" at bounding box center [14, 83] width 15 height 8
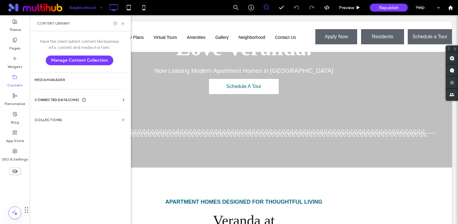
click at [63, 104] on div "Business Info Business Text Business Images Find and Replace" at bounding box center [81, 105] width 92 height 5
click at [64, 100] on span "CONNECTED DATA (CMS)" at bounding box center [57, 100] width 45 height 6
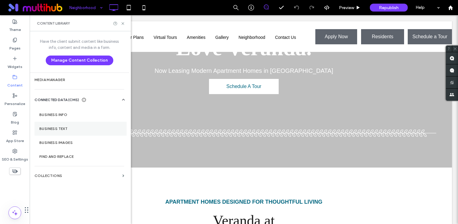
click at [70, 132] on section "Business Text" at bounding box center [81, 129] width 92 height 14
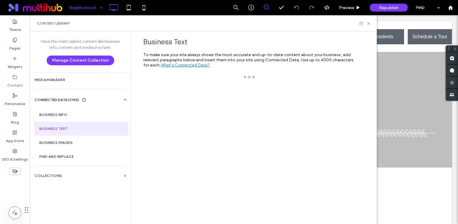
click at [70, 135] on section "Business Text" at bounding box center [82, 129] width 94 height 14
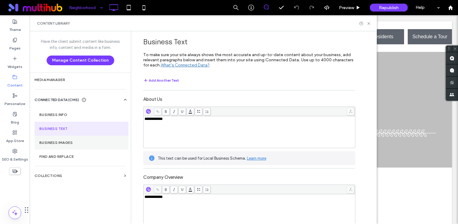
click at [70, 141] on label "Business Images" at bounding box center [81, 142] width 84 height 4
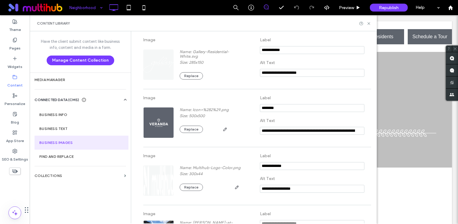
scroll to position [139, 0]
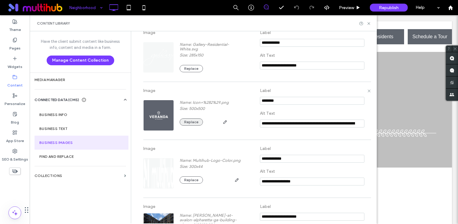
click at [186, 125] on button "Replace" at bounding box center [191, 121] width 23 height 7
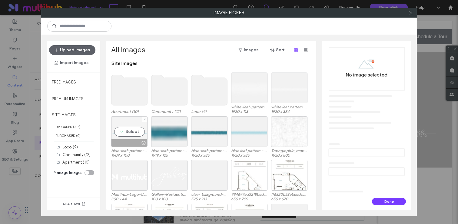
click at [134, 130] on div "Select" at bounding box center [129, 131] width 36 height 31
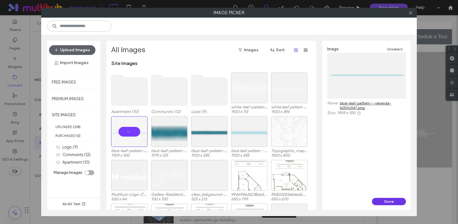
click at [385, 204] on button "Done" at bounding box center [389, 201] width 34 height 7
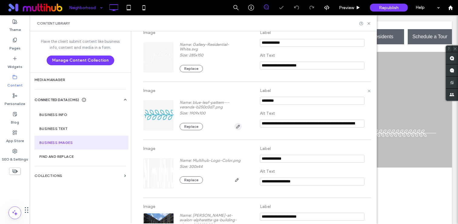
click at [235, 123] on span "button" at bounding box center [238, 126] width 7 height 7
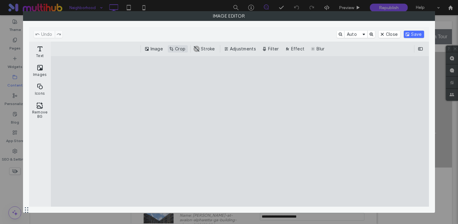
click at [177, 49] on button "Crop" at bounding box center [178, 48] width 20 height 7
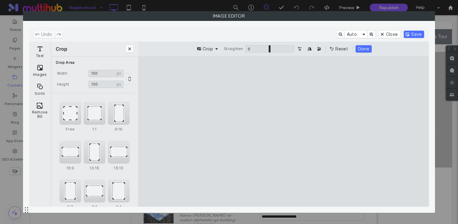
drag, startPoint x: 413, startPoint y: 126, endPoint x: 172, endPoint y: 118, distance: 241.4
click at [284, 131] on cesdk-canvas "Editor canvas" at bounding box center [284, 131] width 0 height 0
type input "***"
click at [284, 131] on cesdk-canvas "Editor canvas" at bounding box center [284, 131] width 0 height 0
click at [301, 50] on button "Turn the Image 90˚ Counterclockwise" at bounding box center [299, 48] width 7 height 7
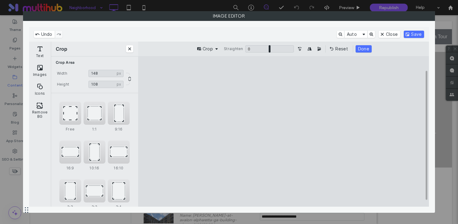
drag, startPoint x: 283, startPoint y: 74, endPoint x: 283, endPoint y: 63, distance: 10.6
click at [284, 131] on cesdk-canvas "Editor canvas" at bounding box center [284, 131] width 0 height 0
type input "***"
drag, startPoint x: 284, startPoint y: 80, endPoint x: 283, endPoint y: 59, distance: 20.9
click at [284, 131] on cesdk-canvas "Editor canvas" at bounding box center [284, 131] width 0 height 0
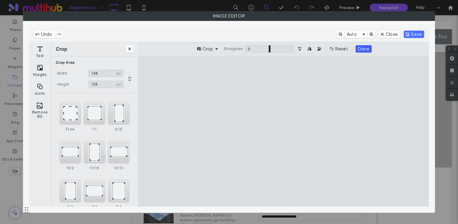
click at [363, 50] on button "Done" at bounding box center [364, 48] width 16 height 7
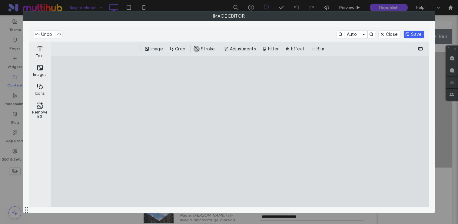
click at [415, 36] on button "Save" at bounding box center [414, 34] width 20 height 7
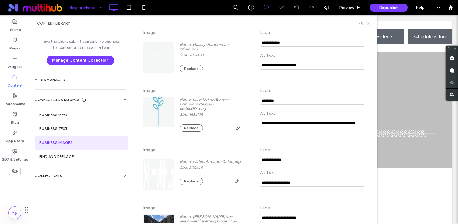
click at [369, 26] on div "Content Library" at bounding box center [203, 23] width 347 height 16
click at [369, 25] on icon at bounding box center [369, 23] width 5 height 5
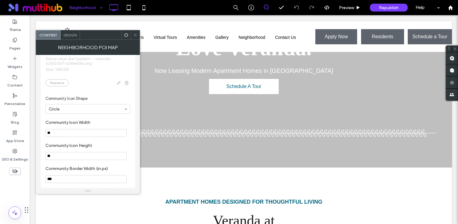
scroll to position [498, 0]
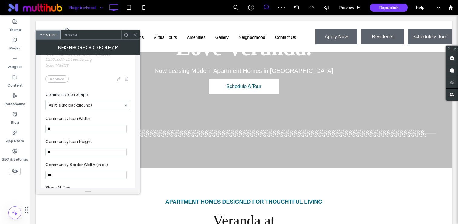
click at [130, 37] on div at bounding box center [126, 34] width 9 height 9
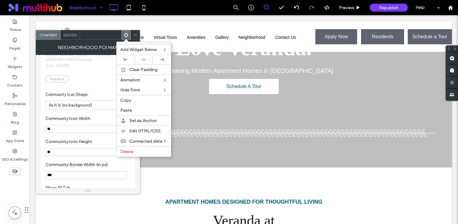
click at [135, 34] on icon at bounding box center [135, 35] width 5 height 5
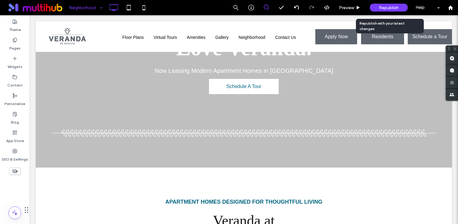
click at [380, 8] on span "Republish" at bounding box center [389, 7] width 20 height 5
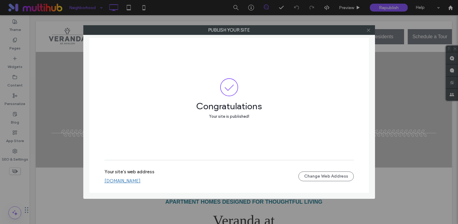
click at [367, 29] on icon at bounding box center [368, 30] width 5 height 5
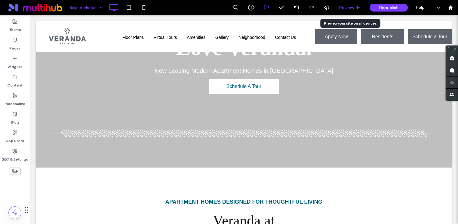
click at [345, 9] on span "Preview" at bounding box center [346, 7] width 15 height 5
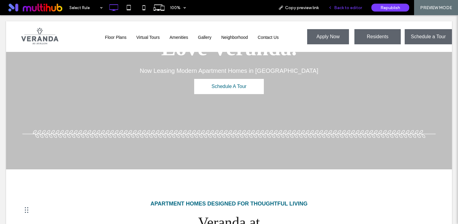
click at [347, 9] on span "Back to editor" at bounding box center [348, 7] width 28 height 5
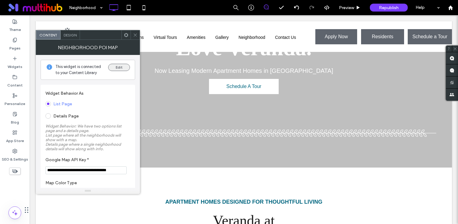
click at [119, 67] on button "Edit" at bounding box center [119, 67] width 22 height 7
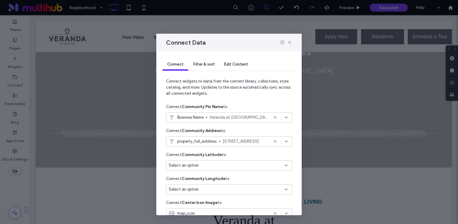
click at [239, 68] on div "Edit Content" at bounding box center [236, 64] width 34 height 12
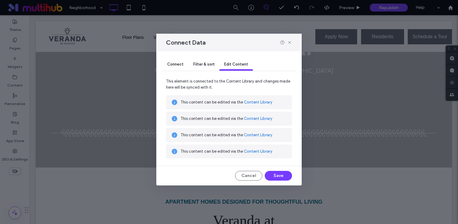
click at [260, 102] on link "Content Library" at bounding box center [258, 102] width 28 height 6
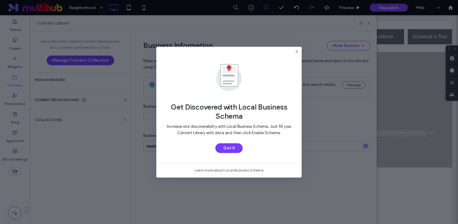
type input "**********"
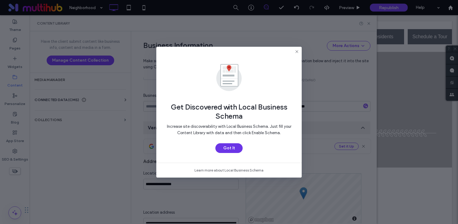
click at [231, 143] on button "Got It" at bounding box center [228, 148] width 27 height 10
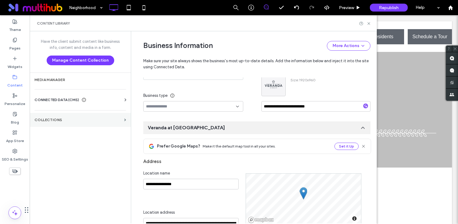
click at [48, 118] on label "Collections" at bounding box center [78, 120] width 87 height 4
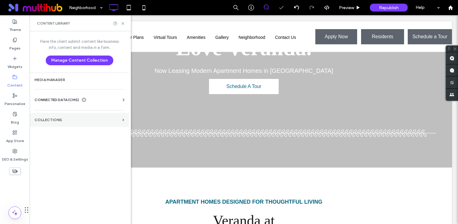
click at [57, 122] on label "Collections" at bounding box center [77, 120] width 85 height 4
click at [121, 118] on section "Collections" at bounding box center [79, 120] width 99 height 14
click at [124, 23] on icon at bounding box center [123, 23] width 5 height 5
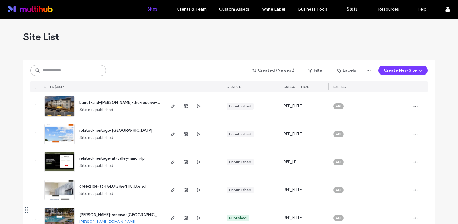
click at [78, 71] on input at bounding box center [68, 70] width 76 height 11
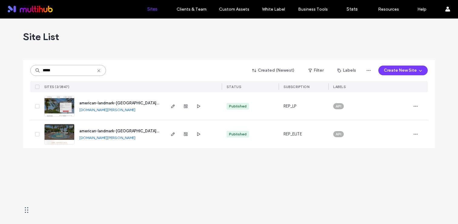
type input "*****"
click at [125, 129] on span "american-landmark-[GEOGRAPHIC_DATA][PERSON_NAME]" at bounding box center [133, 131] width 108 height 5
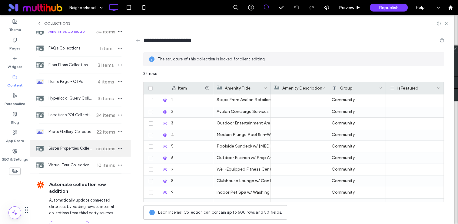
scroll to position [32, 0]
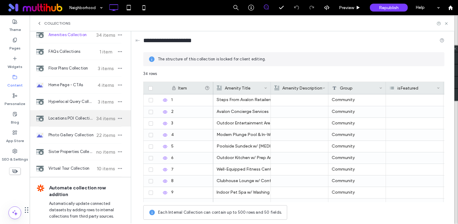
click at [71, 115] on div "Locations POI Collection 34 items" at bounding box center [80, 118] width 101 height 16
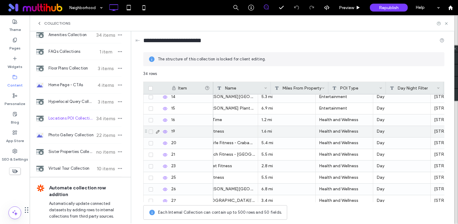
scroll to position [0, 0]
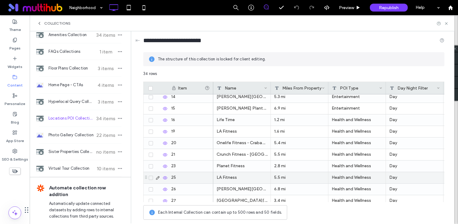
click at [292, 175] on div "5.5 mi" at bounding box center [300, 177] width 58 height 11
click at [163, 178] on icon at bounding box center [165, 177] width 5 height 5
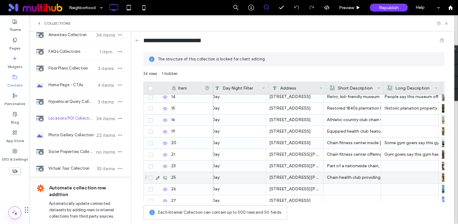
scroll to position [0, 179]
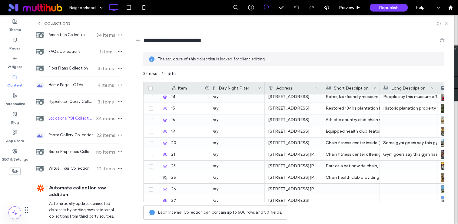
click at [447, 22] on icon at bounding box center [446, 23] width 5 height 5
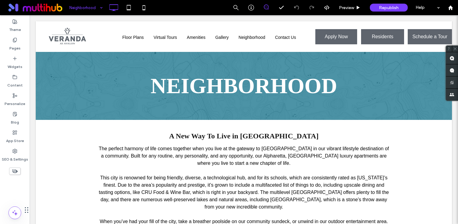
scroll to position [0, 0]
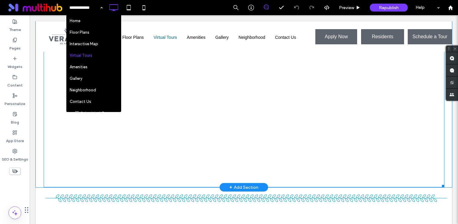
scroll to position [227, 0]
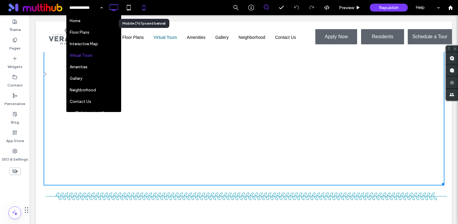
click at [145, 5] on use at bounding box center [143, 7] width 3 height 5
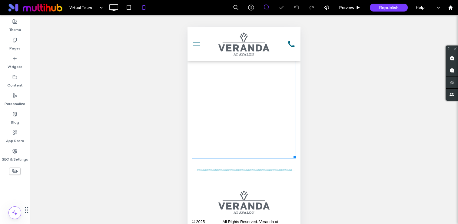
scroll to position [346, 0]
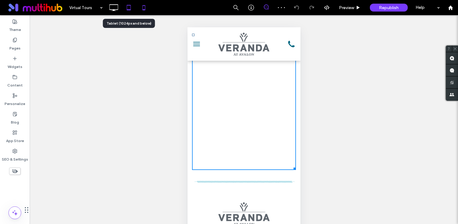
click at [130, 10] on use at bounding box center [129, 7] width 4 height 5
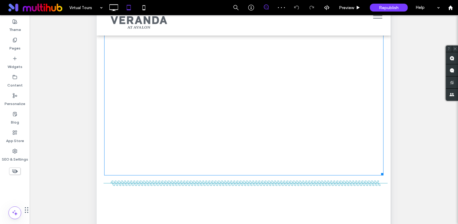
scroll to position [29, 0]
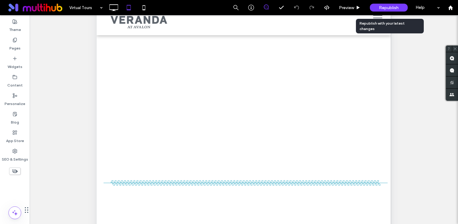
click at [385, 12] on div "Republish" at bounding box center [389, 7] width 38 height 15
click at [388, 6] on span "Republish" at bounding box center [389, 7] width 20 height 5
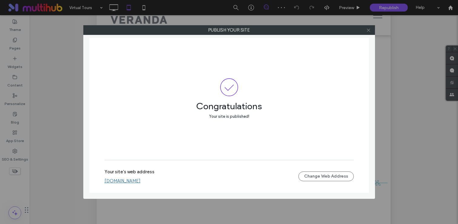
click at [370, 30] on icon at bounding box center [368, 30] width 5 height 5
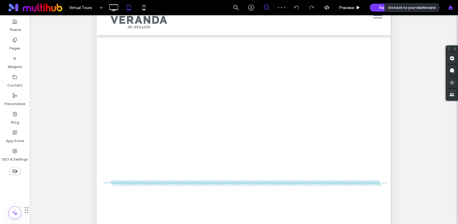
click at [451, 8] on icon at bounding box center [450, 7] width 5 height 5
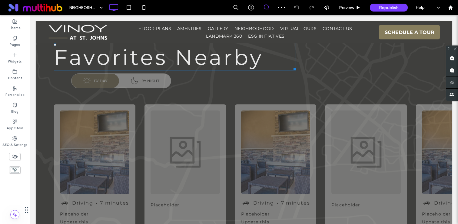
scroll to position [388, 0]
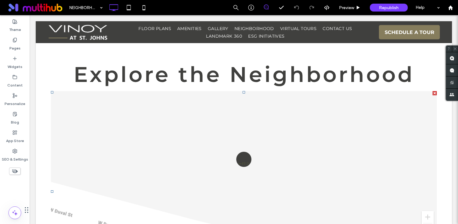
scroll to position [482, 0]
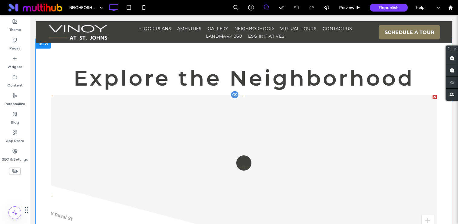
click at [178, 141] on span at bounding box center [244, 195] width 386 height 200
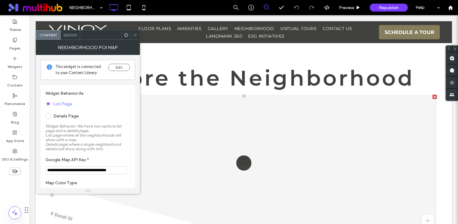
click at [133, 35] on icon at bounding box center [135, 35] width 5 height 5
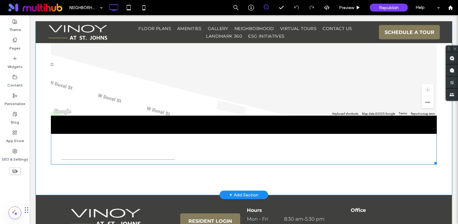
scroll to position [650, 0]
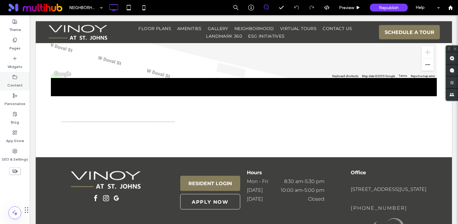
click at [15, 82] on label "Content" at bounding box center [14, 83] width 15 height 8
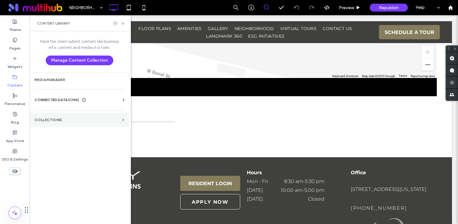
click at [64, 115] on section "Collections" at bounding box center [79, 120] width 99 height 14
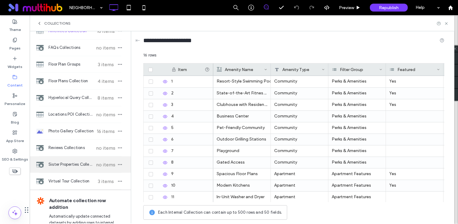
scroll to position [31, 0]
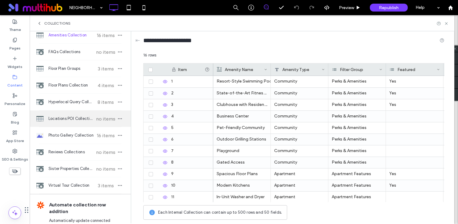
click at [77, 115] on div "Locations POI Collection no items" at bounding box center [80, 118] width 101 height 16
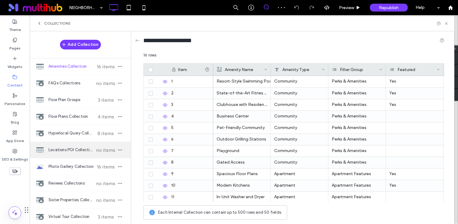
click at [74, 145] on div "Locations POI Collection no items" at bounding box center [80, 150] width 101 height 16
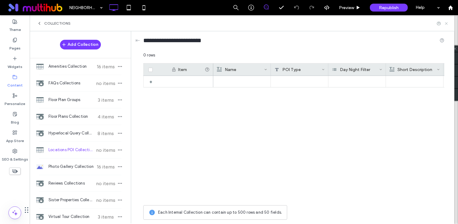
click at [448, 25] on icon at bounding box center [446, 23] width 5 height 5
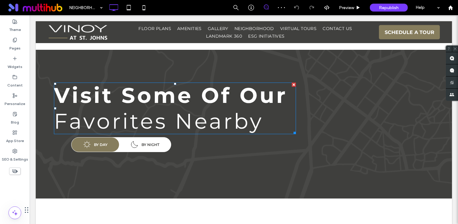
scroll to position [298, 0]
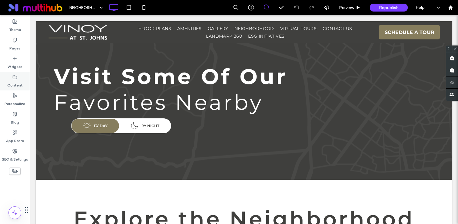
click at [15, 82] on label "Content" at bounding box center [14, 83] width 15 height 8
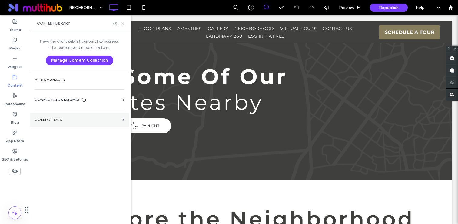
click at [58, 124] on section "Collections" at bounding box center [79, 120] width 99 height 14
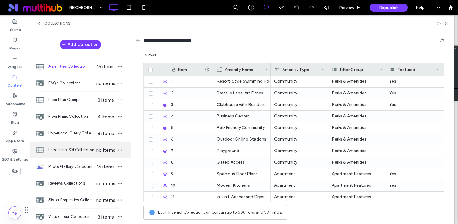
click at [81, 151] on span "Locations POI Collection" at bounding box center [71, 150] width 47 height 6
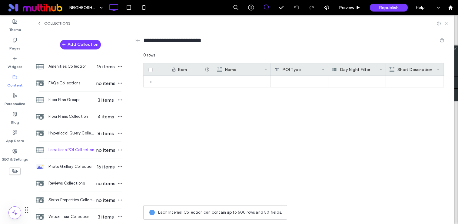
click at [447, 24] on icon at bounding box center [446, 23] width 5 height 5
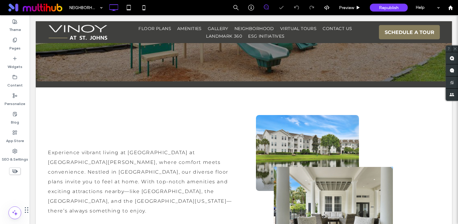
scroll to position [84, 0]
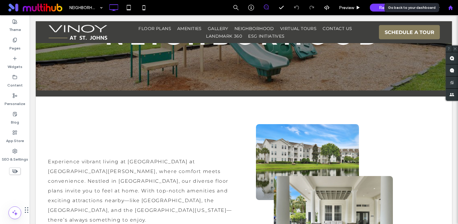
click at [452, 8] on use at bounding box center [450, 7] width 5 height 5
